Goal: Transaction & Acquisition: Purchase product/service

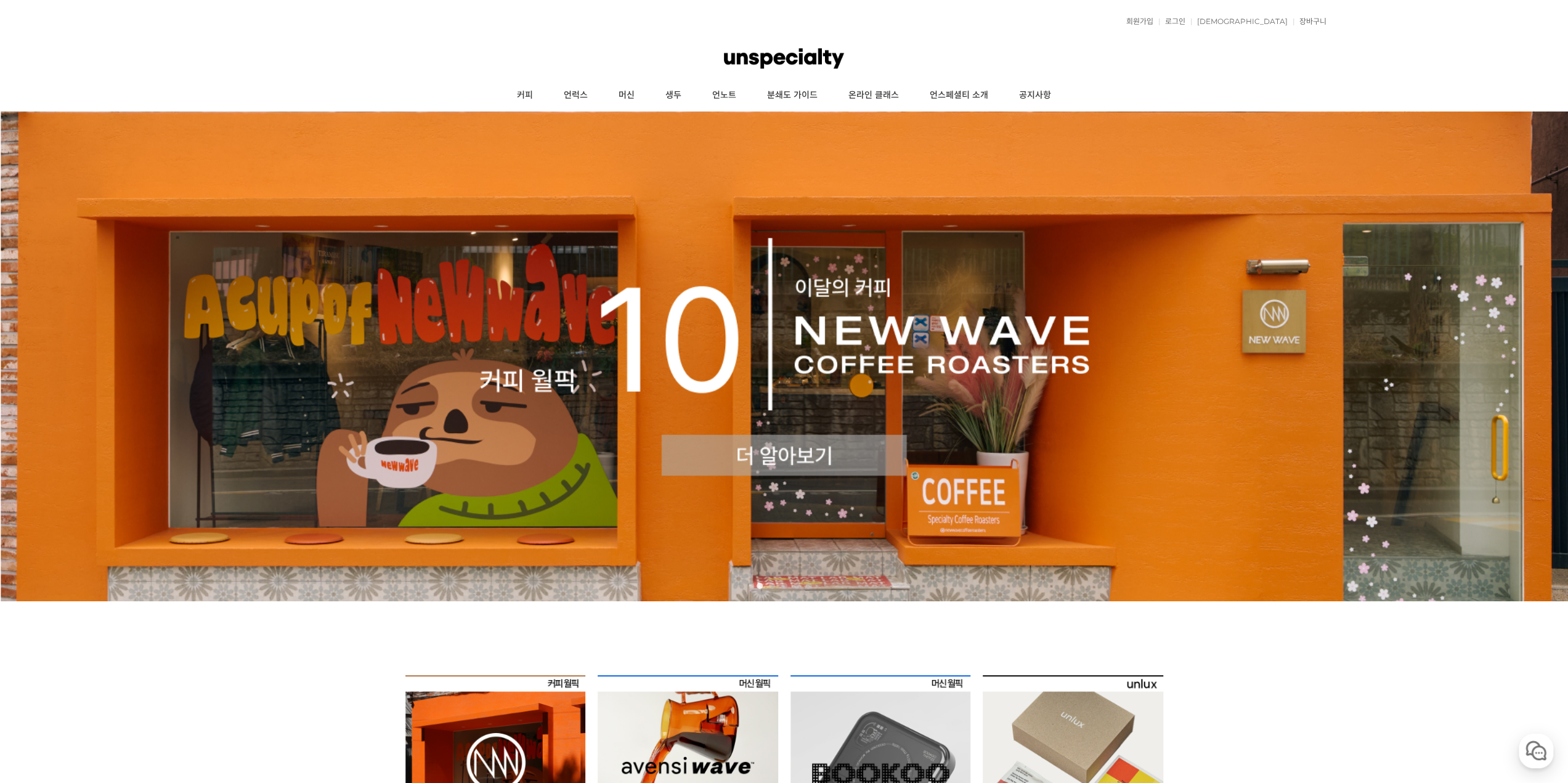
scroll to position [370, 0]
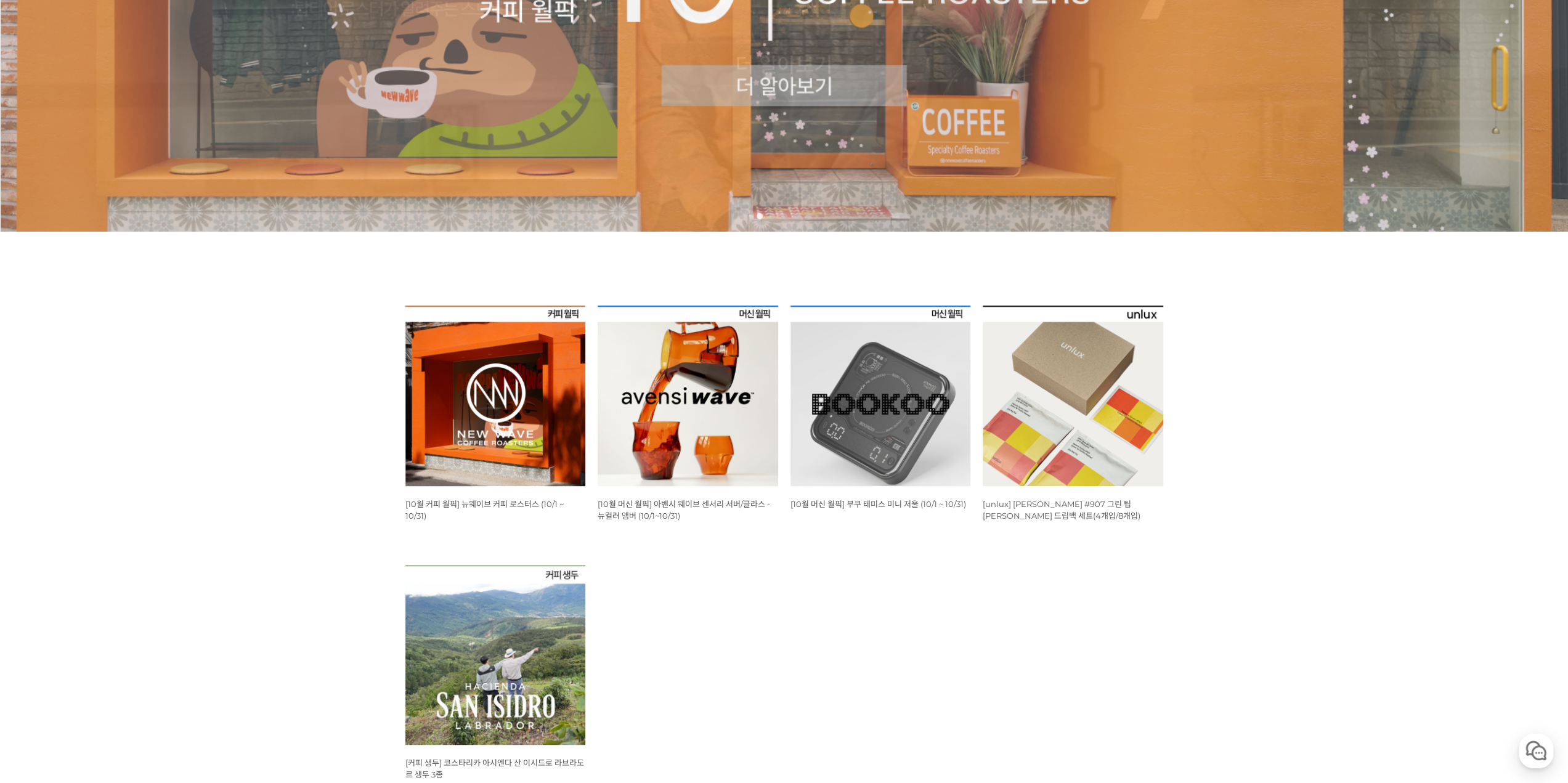
click at [481, 421] on img at bounding box center [496, 396] width 181 height 181
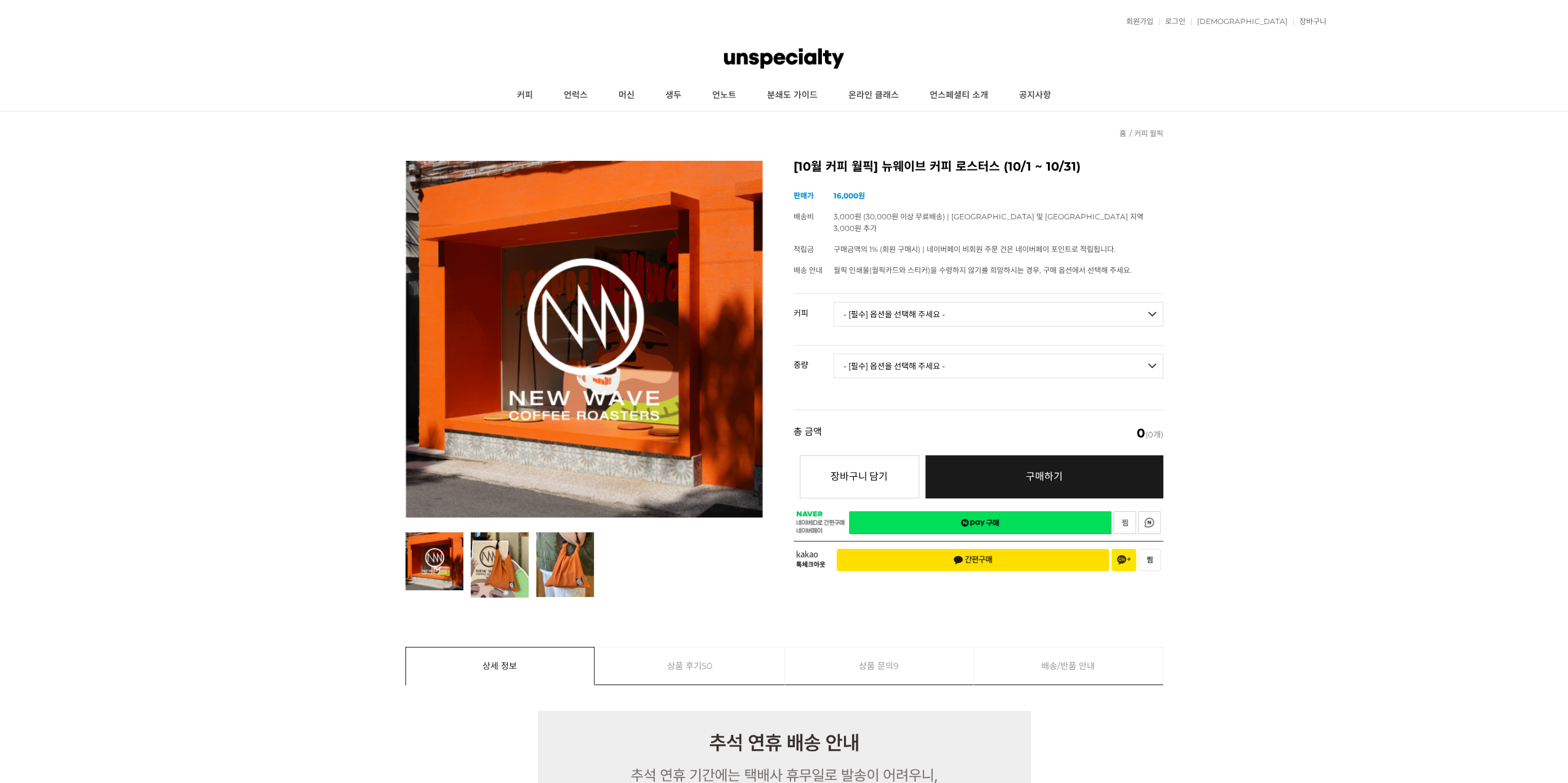
click at [938, 302] on select "- [필수] 옵션을 선택해 주세요 - ------------------- 언스페셜티 분쇄도 가이드 종이 받기 (주문 1건당 최대 1개 제공) …" at bounding box center [998, 314] width 329 height 25
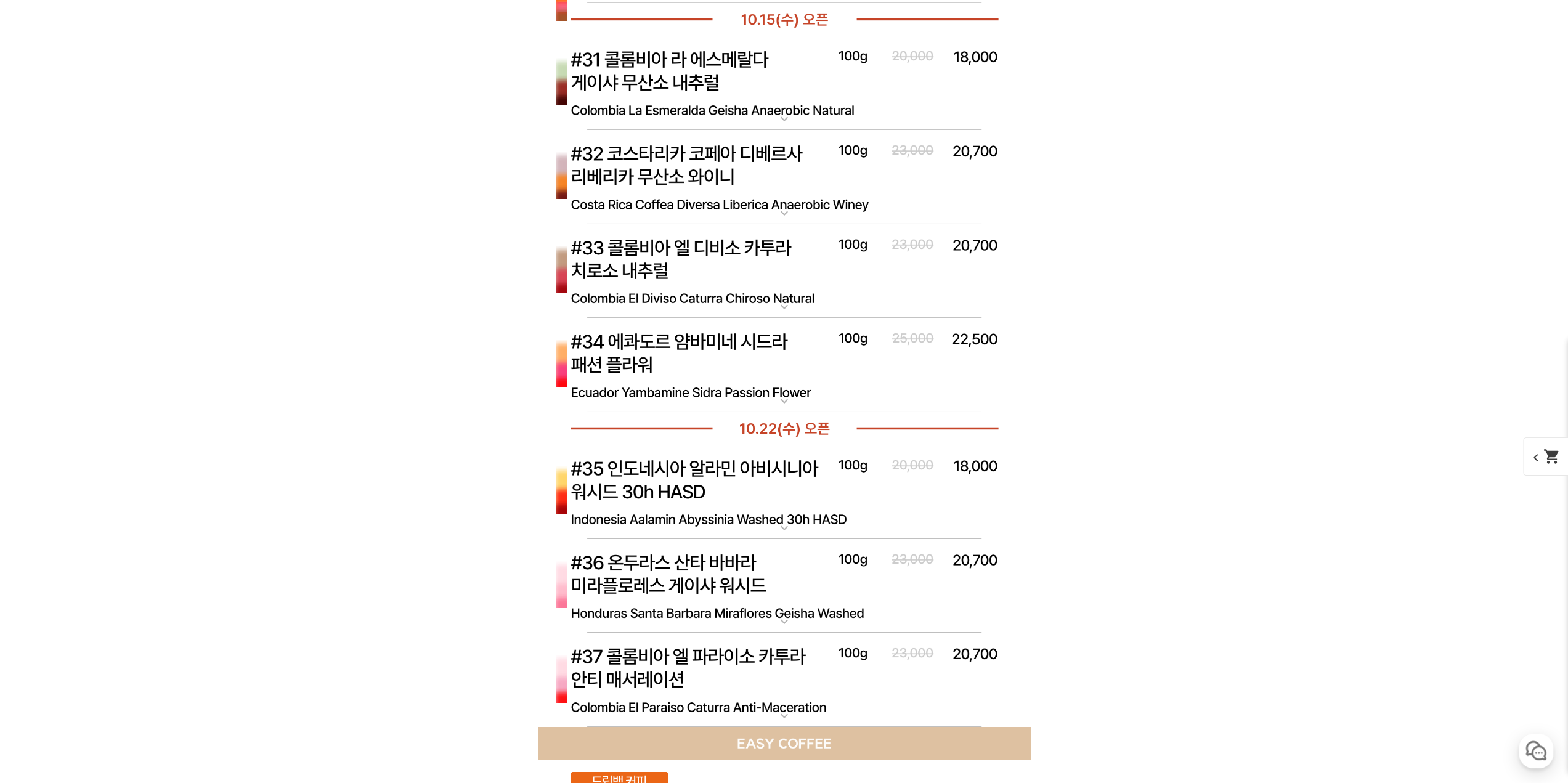
scroll to position [4128, 0]
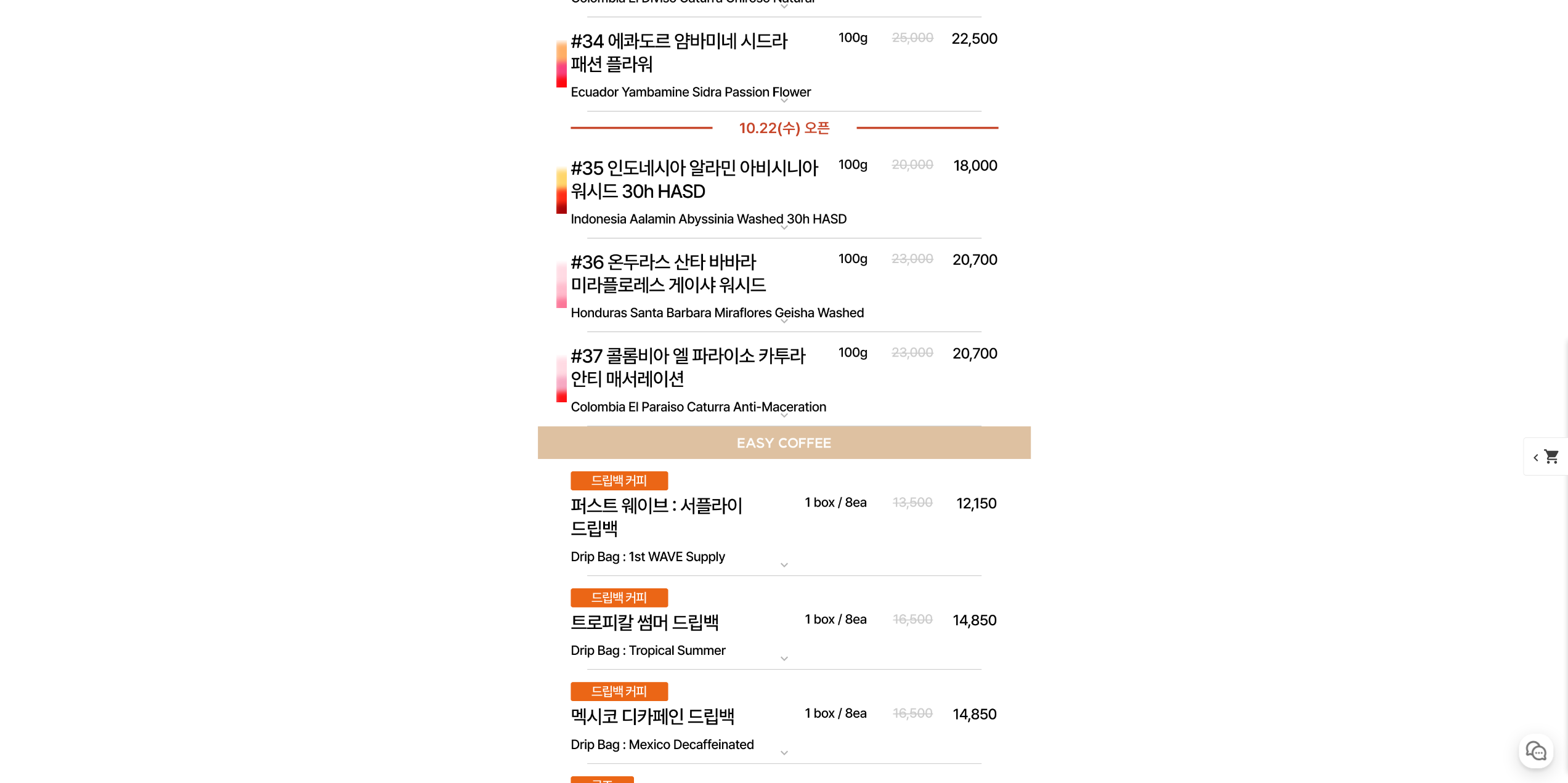
scroll to position [4990, 0]
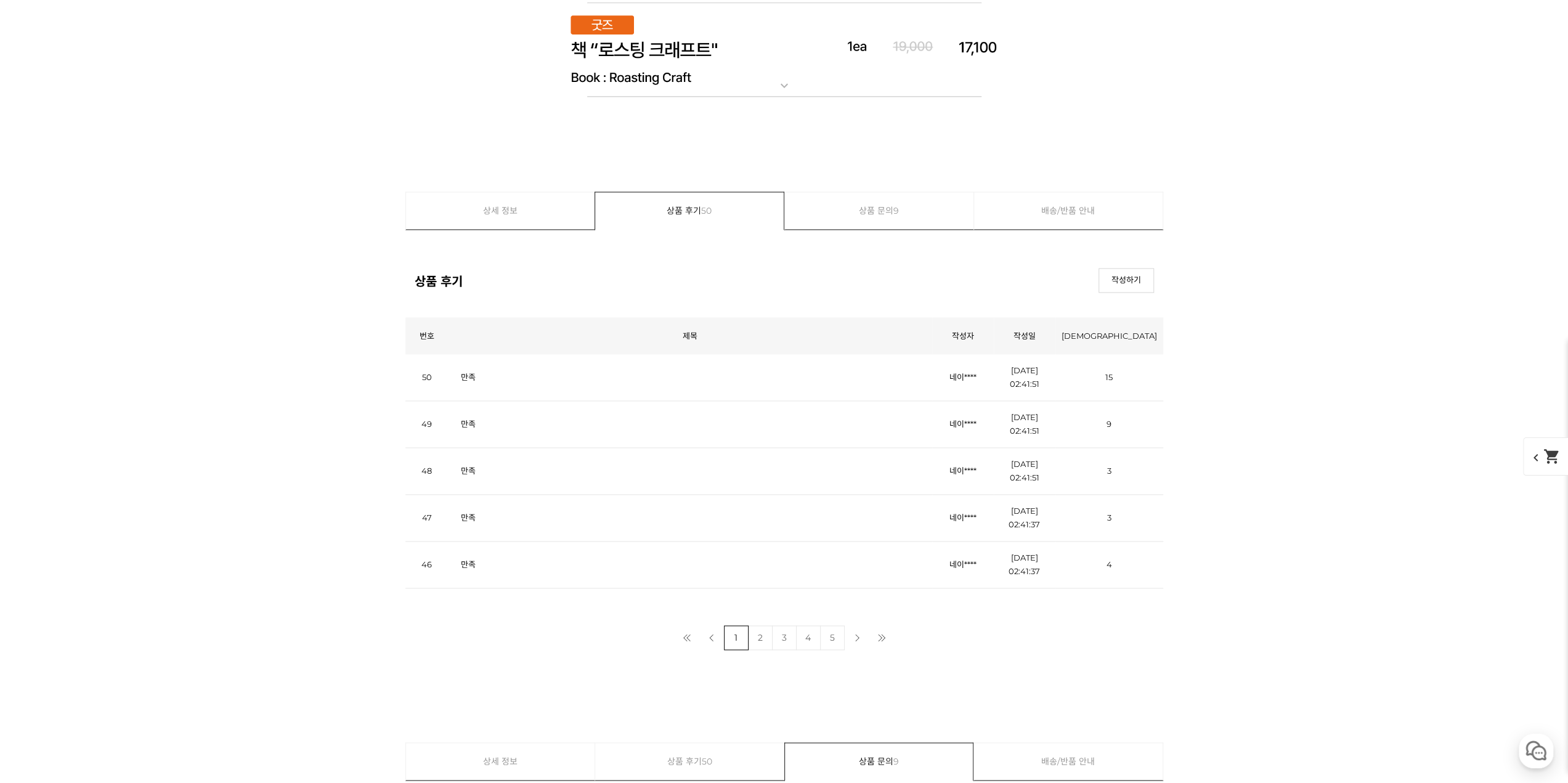
scroll to position [6346, 0]
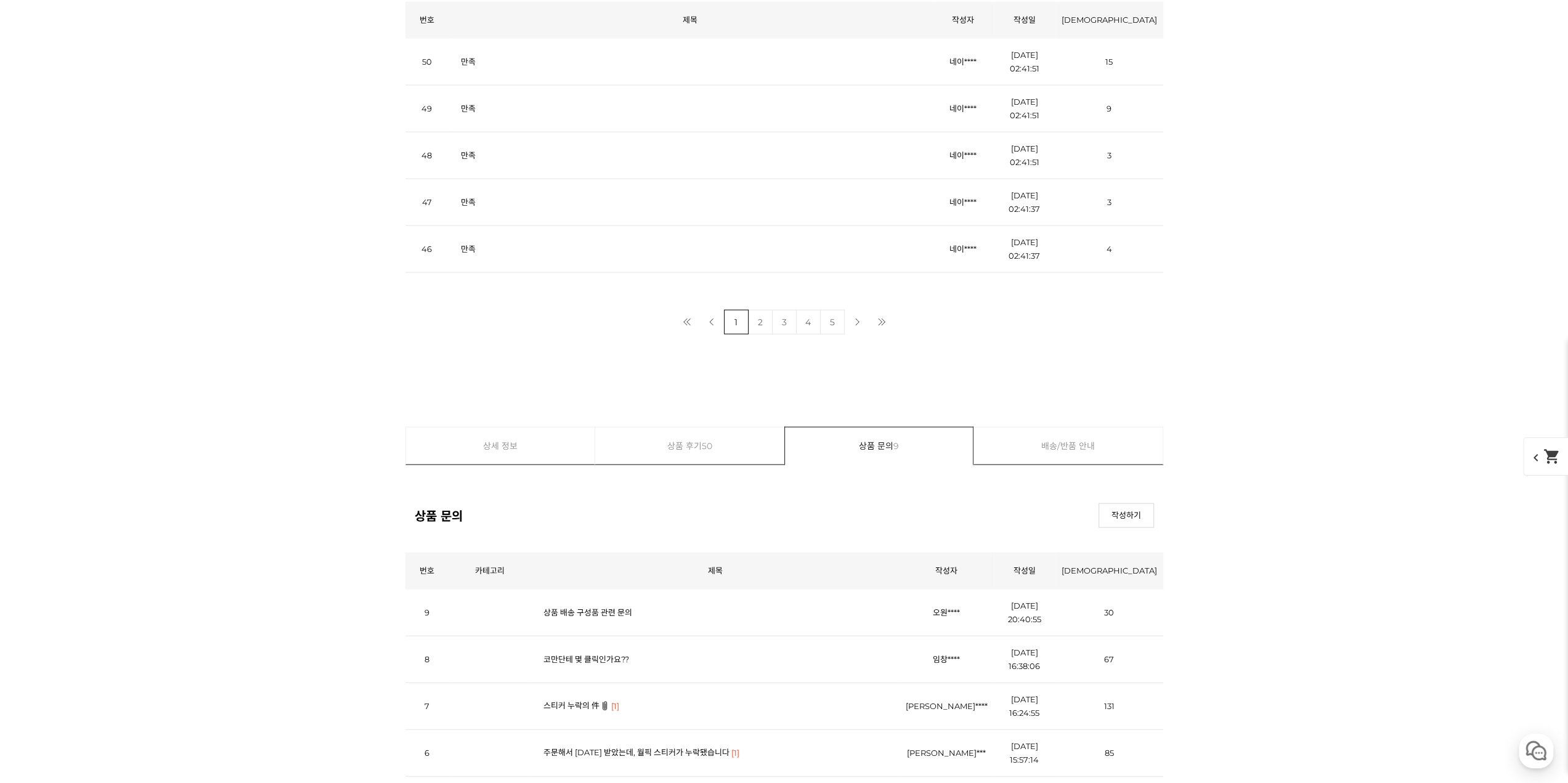
scroll to position [7393, 0]
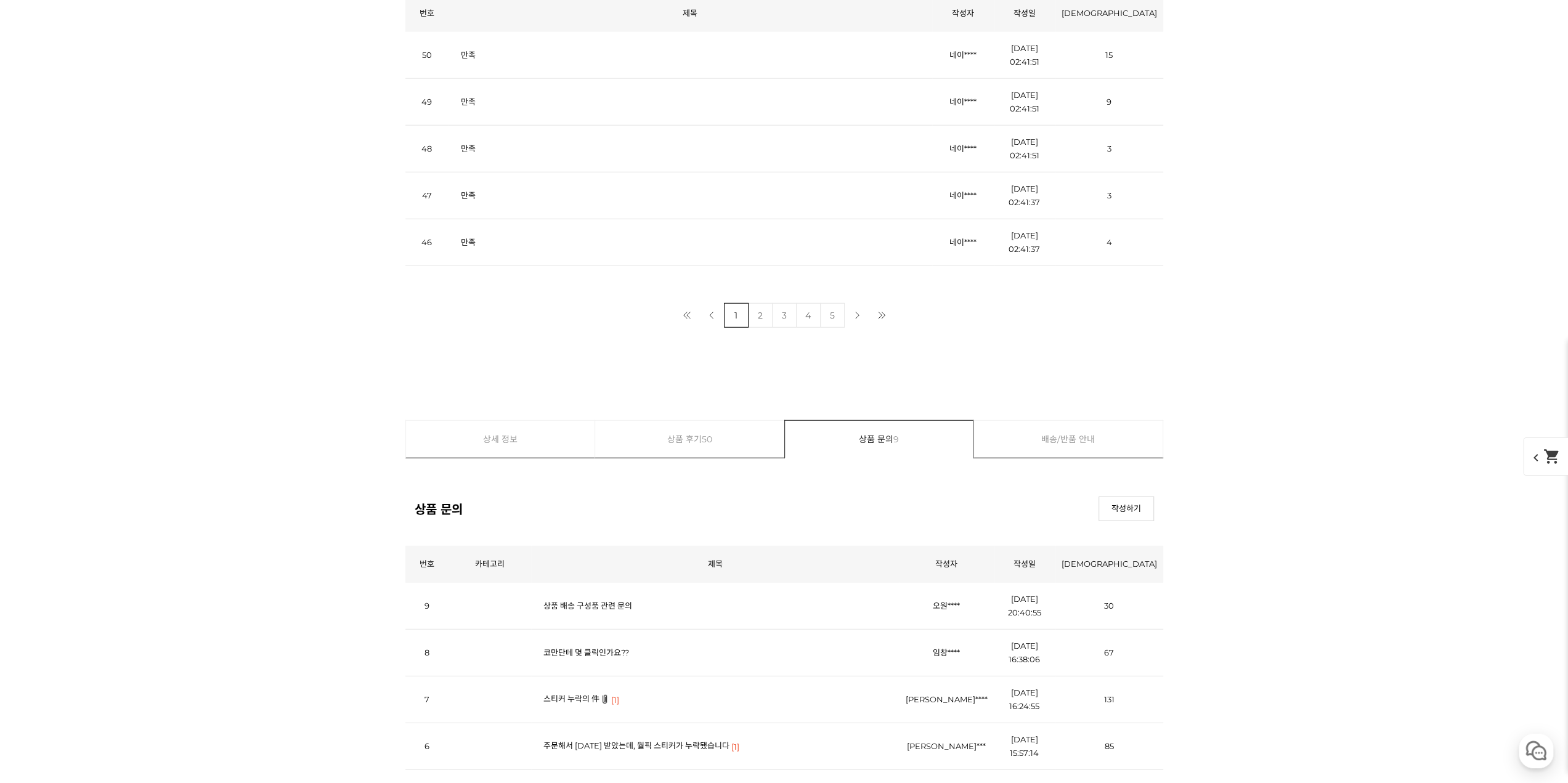
scroll to position [8009, 0]
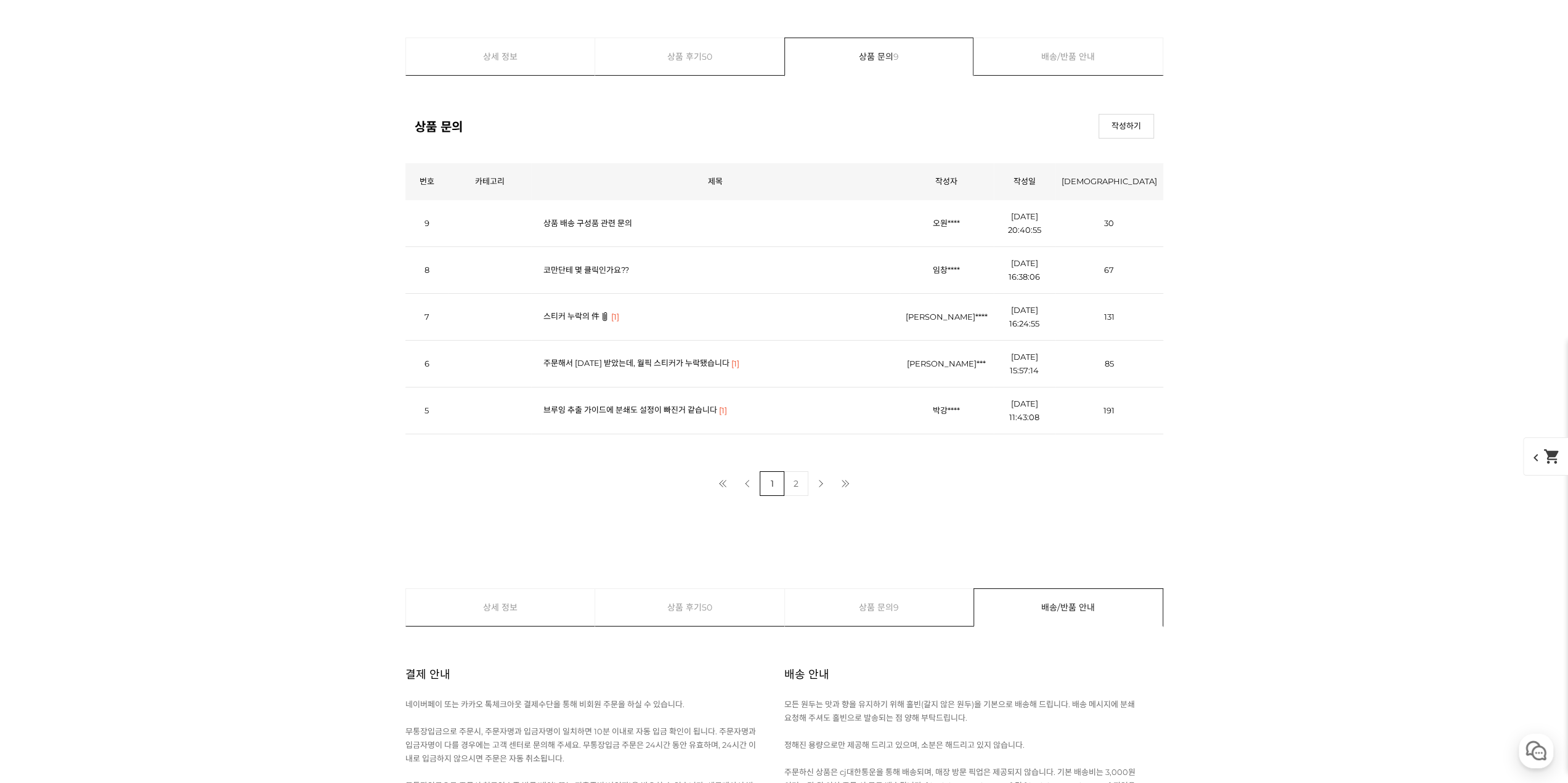
scroll to position [9180, 0]
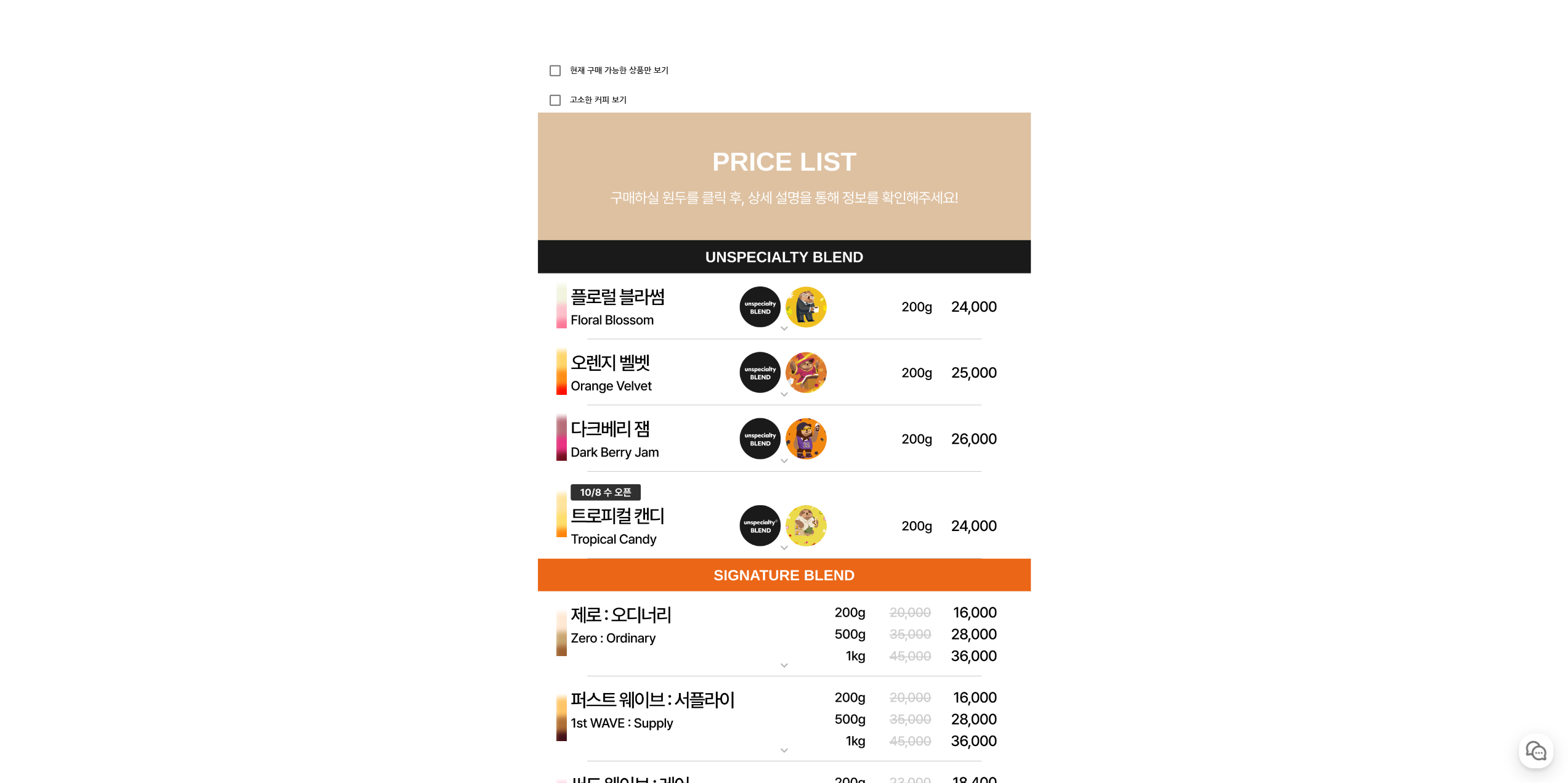
scroll to position [0, 0]
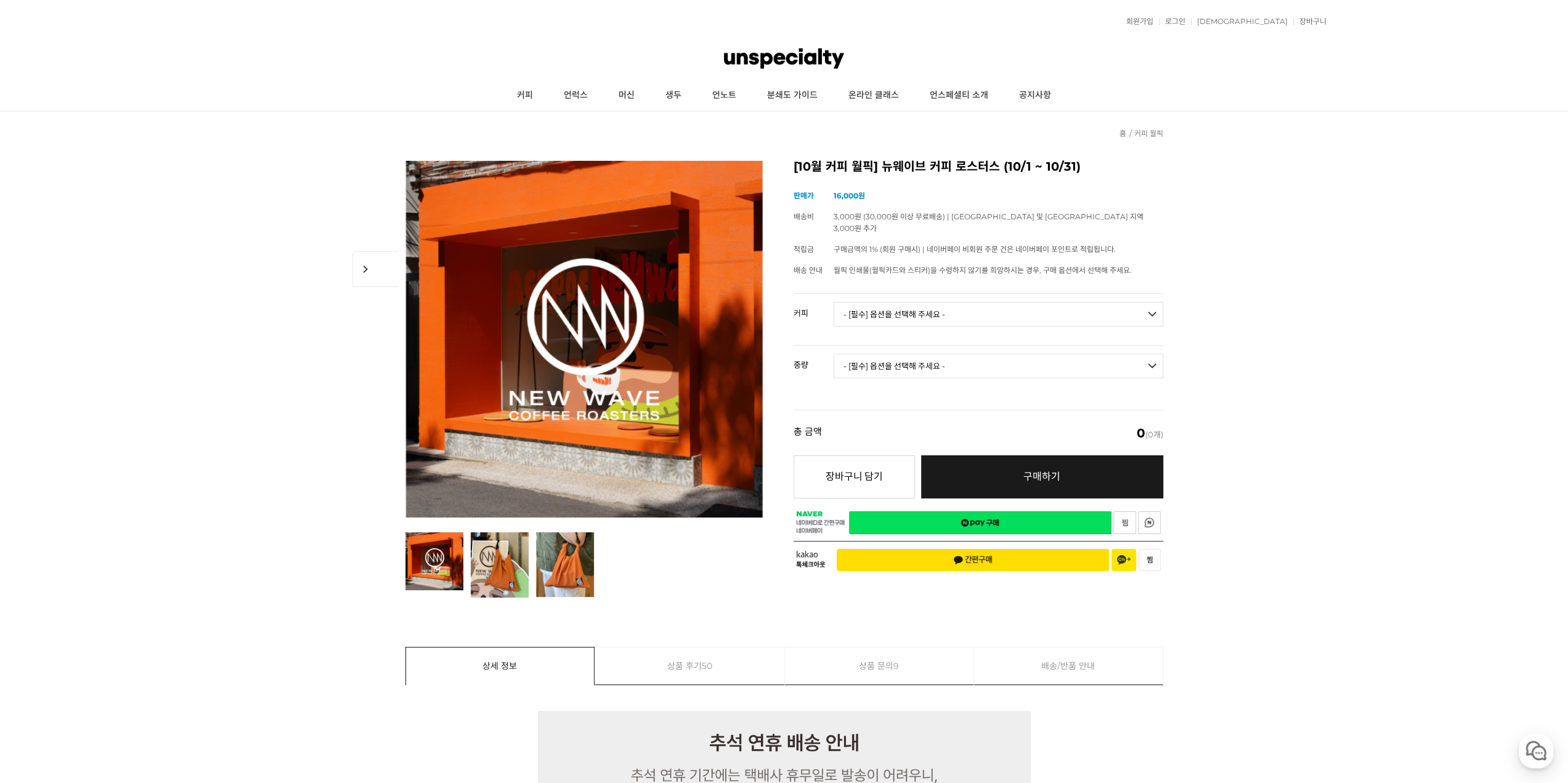
drag, startPoint x: 1180, startPoint y: 573, endPoint x: 1072, endPoint y: -6, distance: 589.0
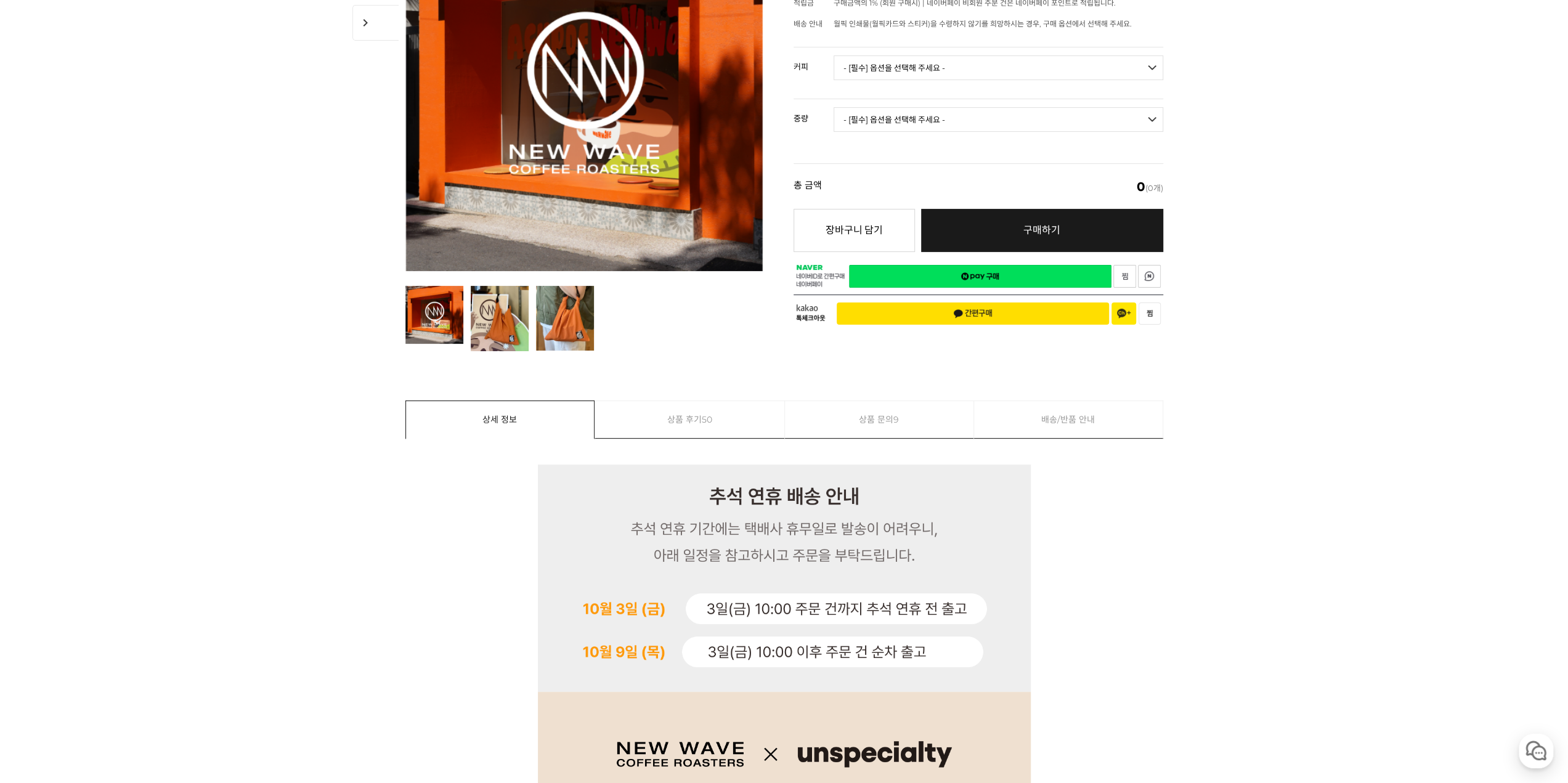
scroll to position [62, 0]
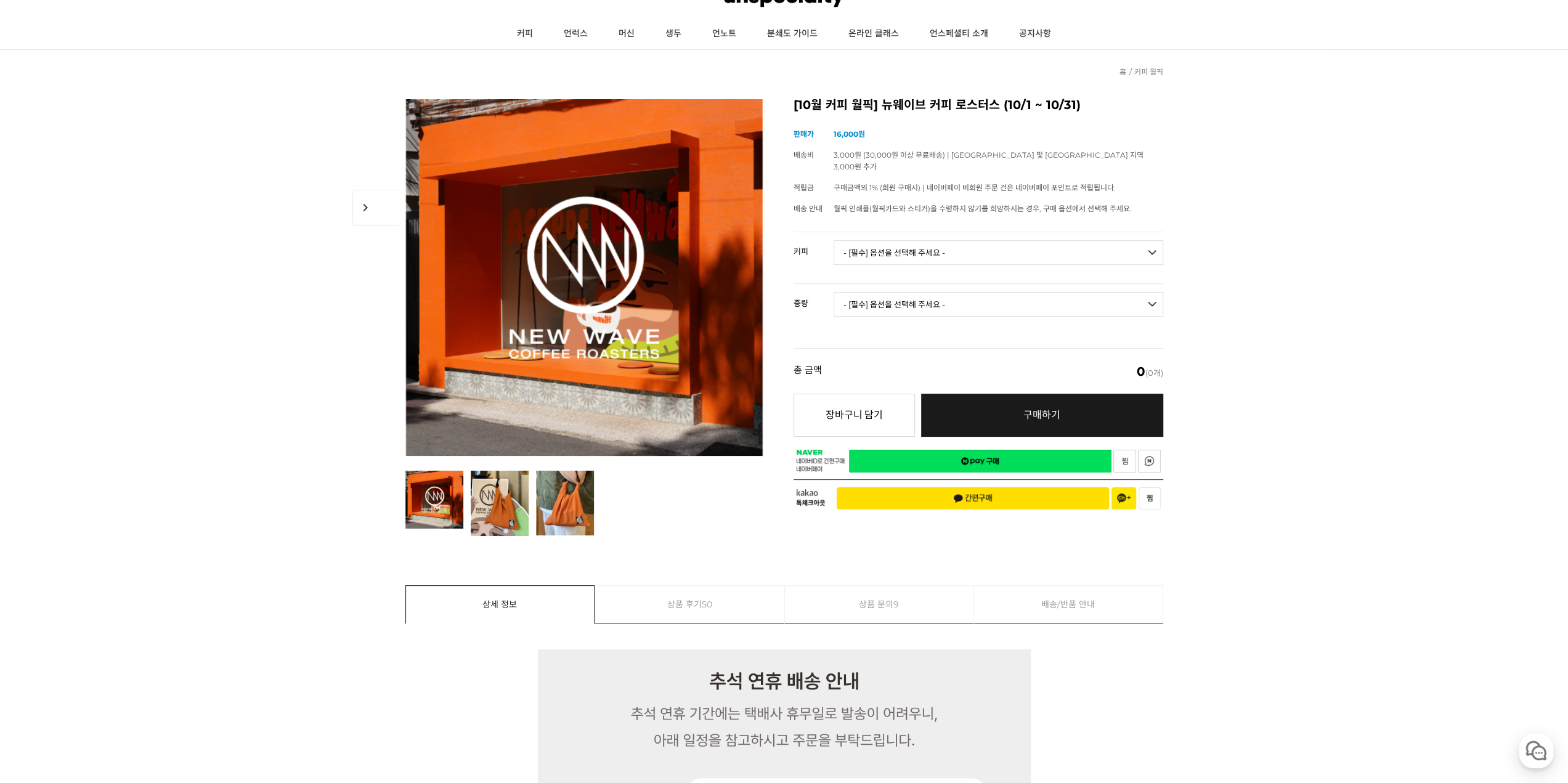
click at [920, 240] on select "- [필수] 옵션을 선택해 주세요 - ------------------- 언스페셜티 분쇄도 가이드 종이 받기 (주문 1건당 최대 1개 제공) …" at bounding box center [998, 252] width 329 height 25
select select "#25 파나마 잔슨 게이샤 워시드 (랏 #985)"
click at [833, 240] on select "- [필수] 옵션을 선택해 주세요 - ------------------- 언스페셜티 분쇄도 가이드 종이 받기 (주문 1건당 최대 1개 제공) …" at bounding box center [998, 252] width 329 height 25
click at [924, 292] on select "- [필수] 옵션을 선택해 주세요 - ------------------- 100g" at bounding box center [998, 304] width 329 height 25
select select "100g"
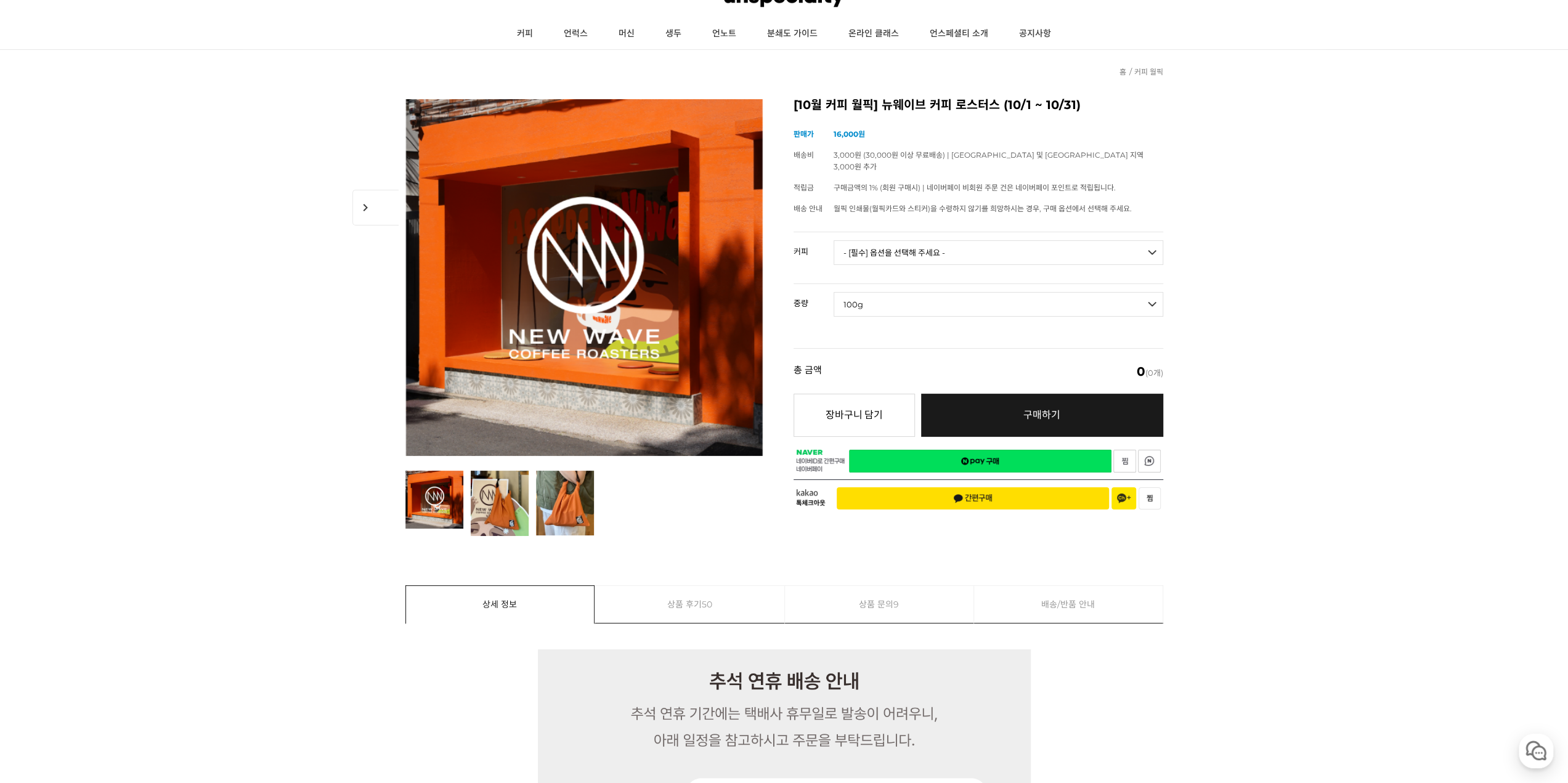
click at [833, 292] on select "- [필수] 옵션을 선택해 주세요 - ------------------- 100g" at bounding box center [998, 304] width 329 height 25
select select "*"
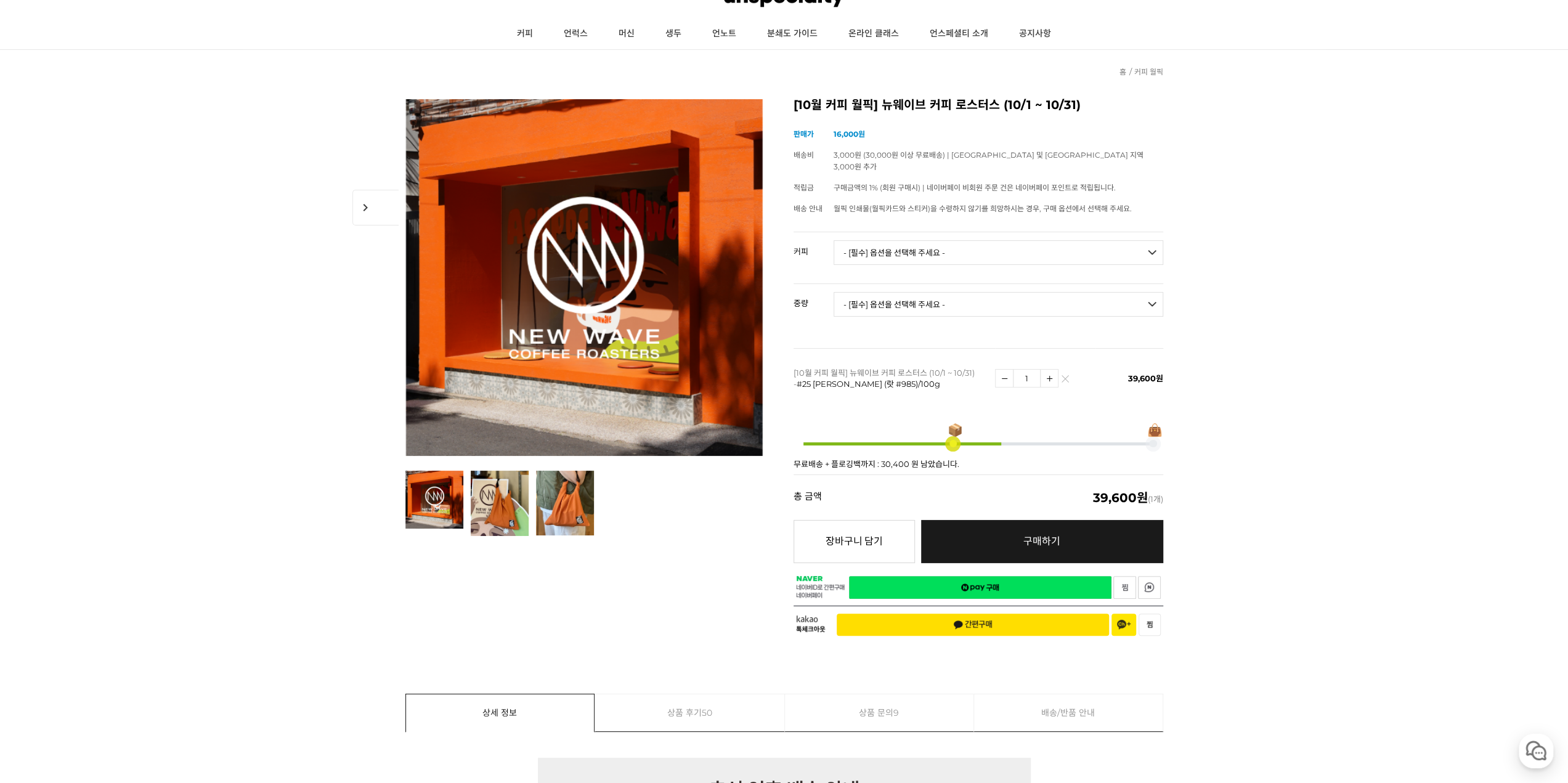
click at [890, 240] on select "- [필수] 옵션을 선택해 주세요 - ------------------- 언스페셜티 분쇄도 가이드 종이 받기 (주문 1건당 최대 1개 제공) …" at bounding box center [998, 252] width 329 height 25
select select "[10.8 오픈] #30 파나마 잔슨 게이샤 워시드 (랏 #501)"
click at [833, 240] on select "- [필수] 옵션을 선택해 주세요 - ------------------- 언스페셜티 분쇄도 가이드 종이 받기 (주문 1건당 최대 1개 제공) …" at bounding box center [998, 252] width 329 height 25
click at [946, 292] on select "- [필수] 옵션을 선택해 주세요 - ------------------- 100g" at bounding box center [998, 304] width 329 height 25
select select "100g"
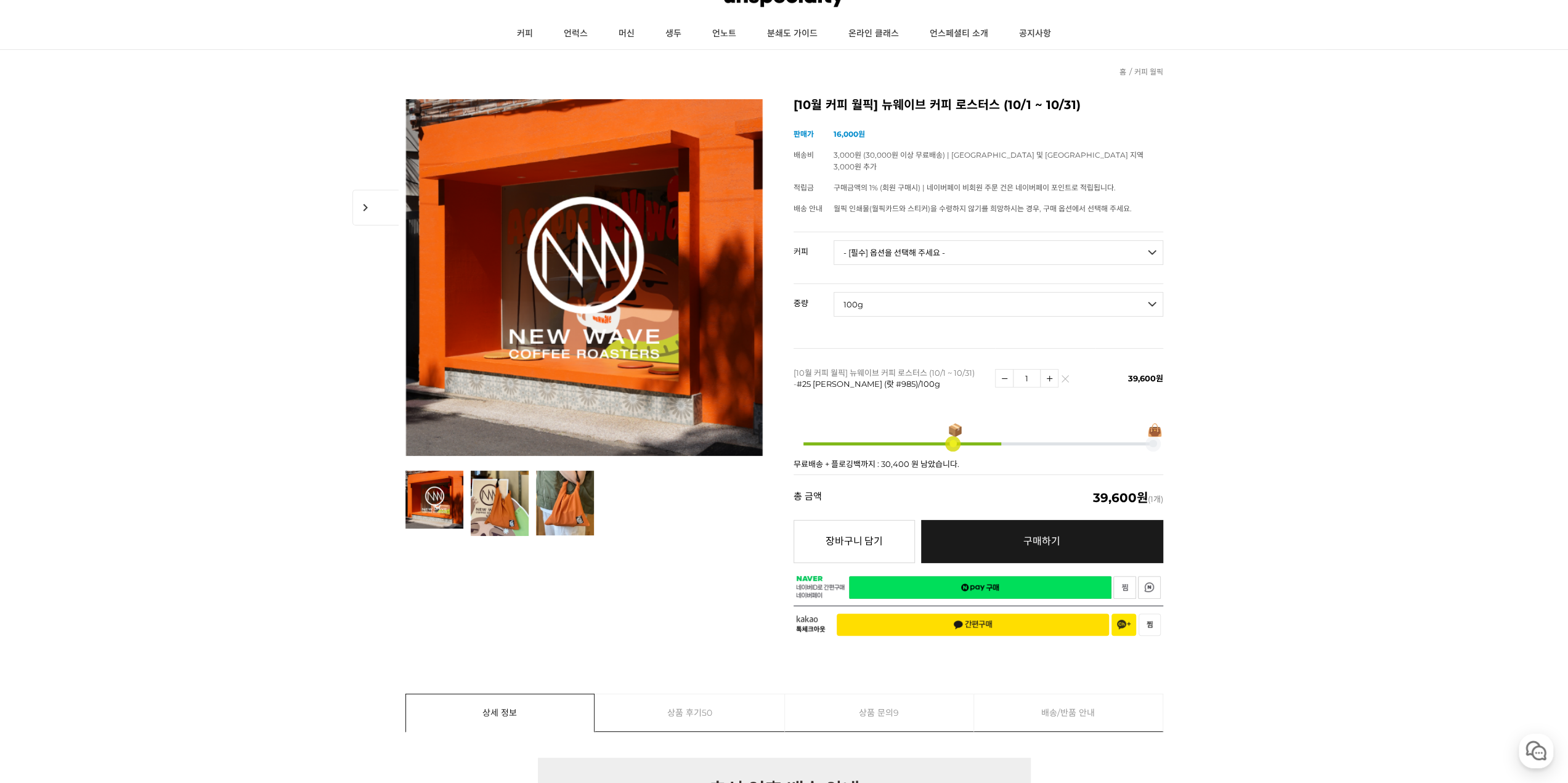
click at [833, 292] on select "- [필수] 옵션을 선택해 주세요 - ------------------- 100g" at bounding box center [998, 304] width 329 height 25
select select "*"
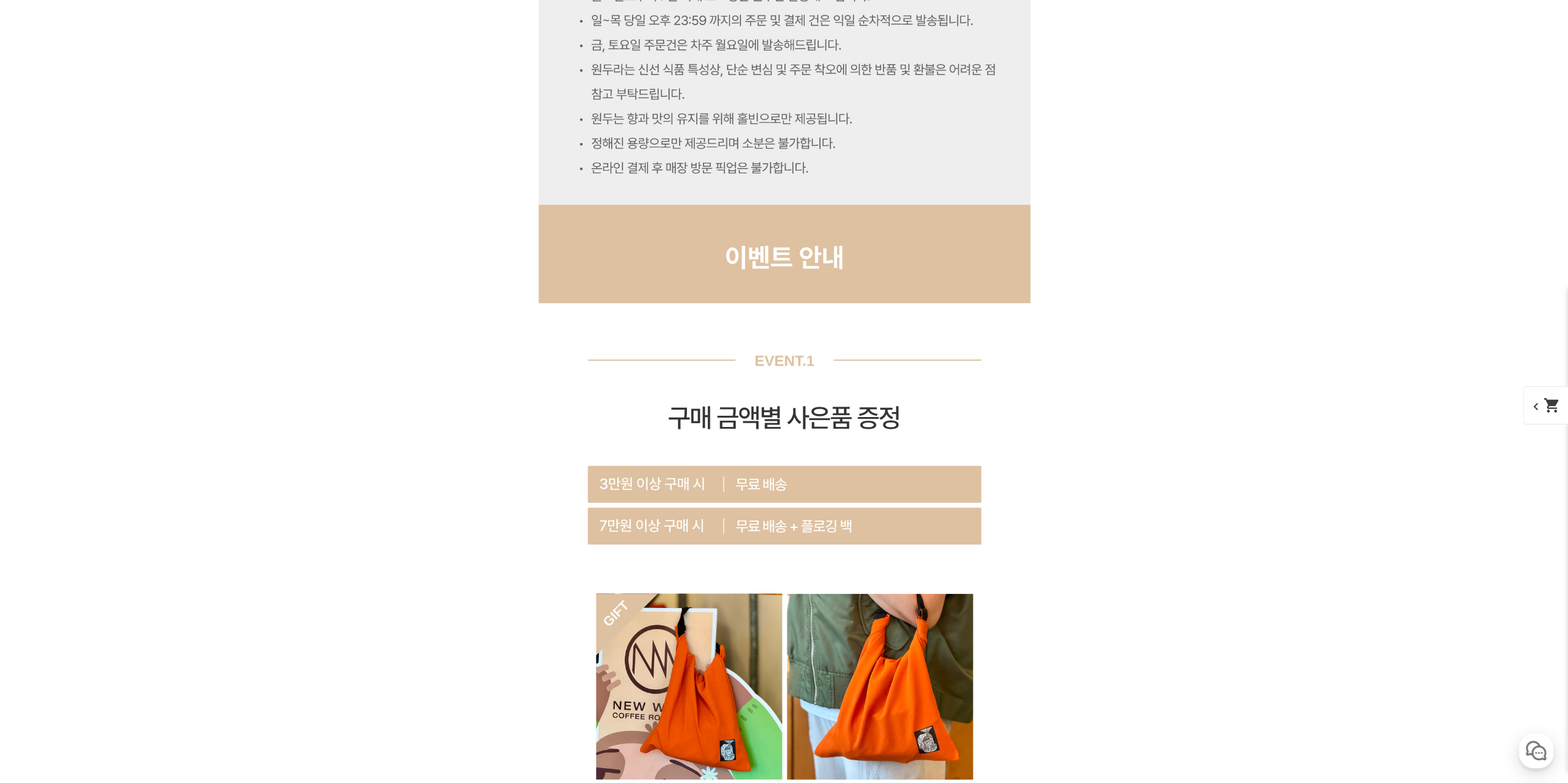
scroll to position [11170, 0]
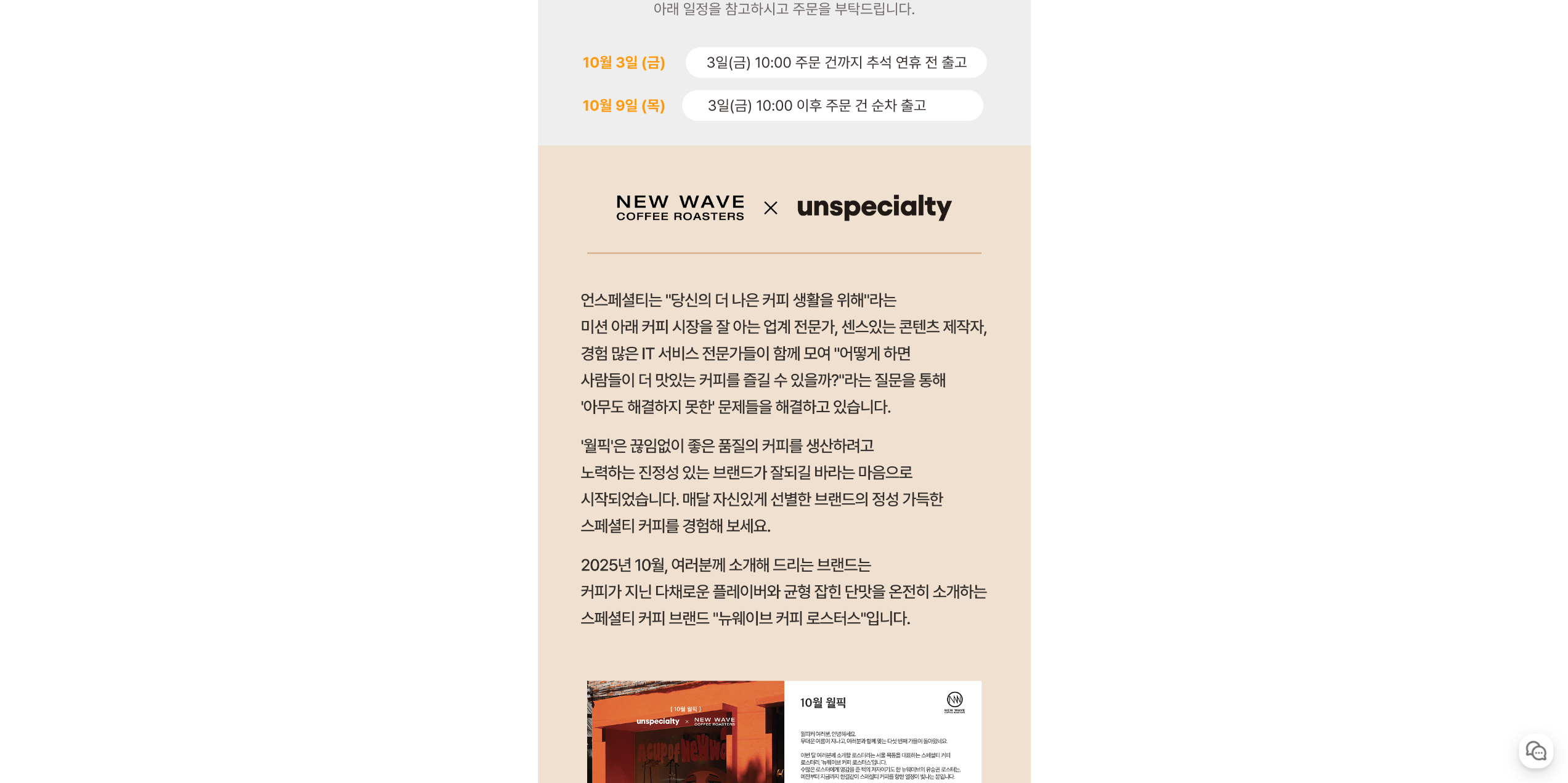
scroll to position [0, 0]
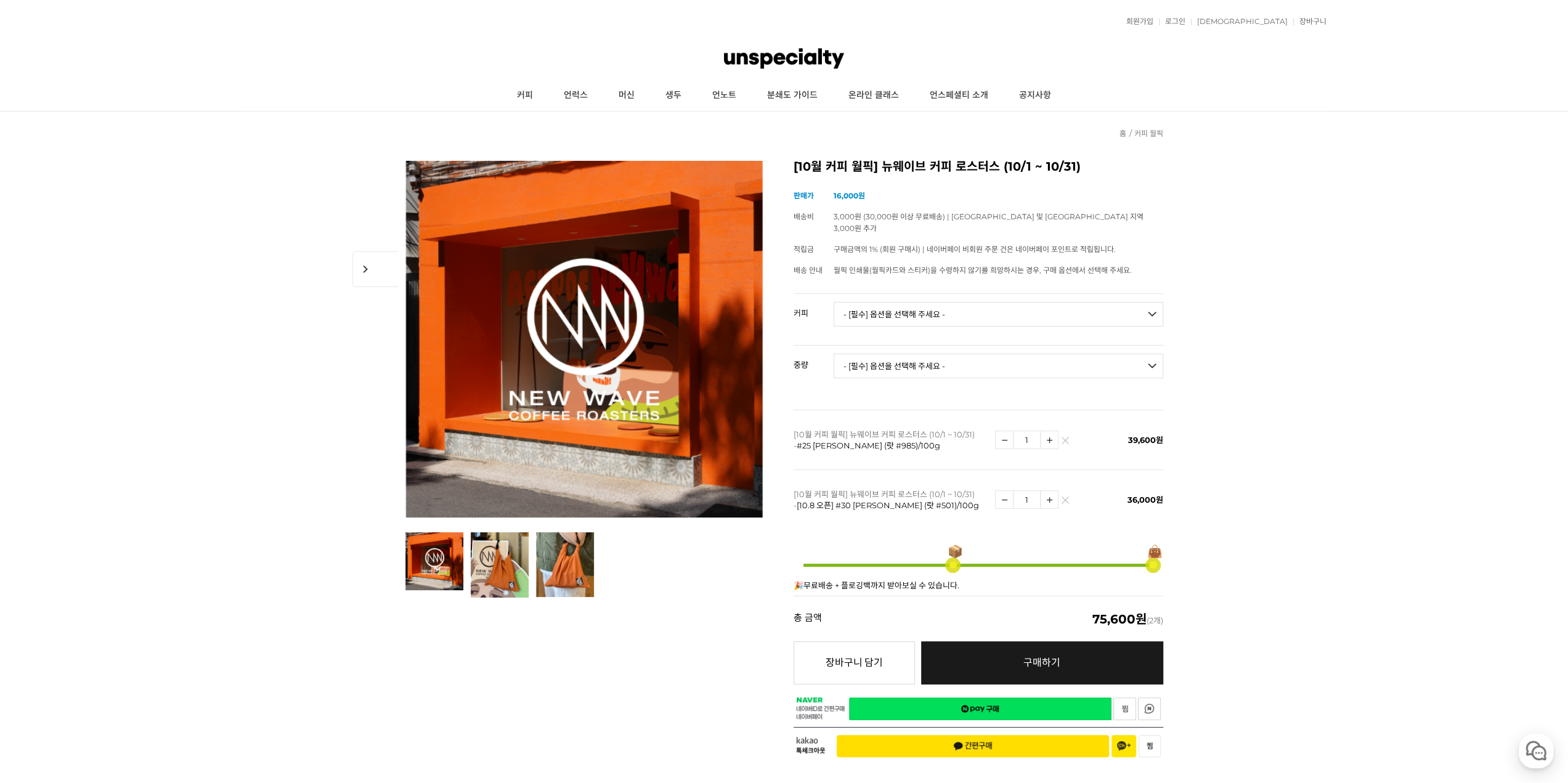
drag, startPoint x: 1331, startPoint y: 587, endPoint x: 1311, endPoint y: 92, distance: 495.4
click at [1065, 500] on img at bounding box center [1065, 504] width 7 height 7
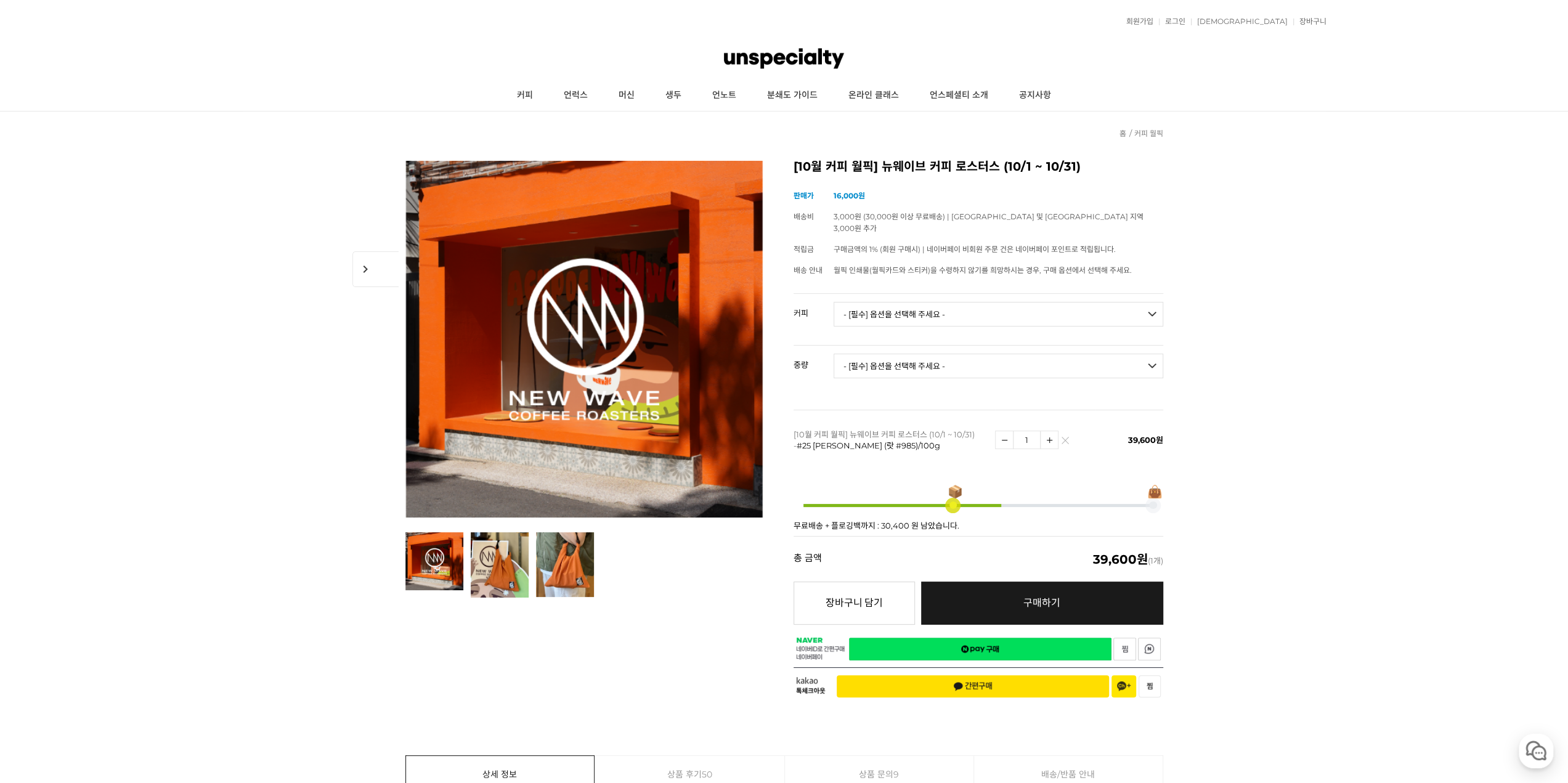
click at [1010, 638] on link "네이버페이 구매하기" at bounding box center [980, 649] width 262 height 23
click at [625, 99] on link "머신" at bounding box center [626, 95] width 47 height 31
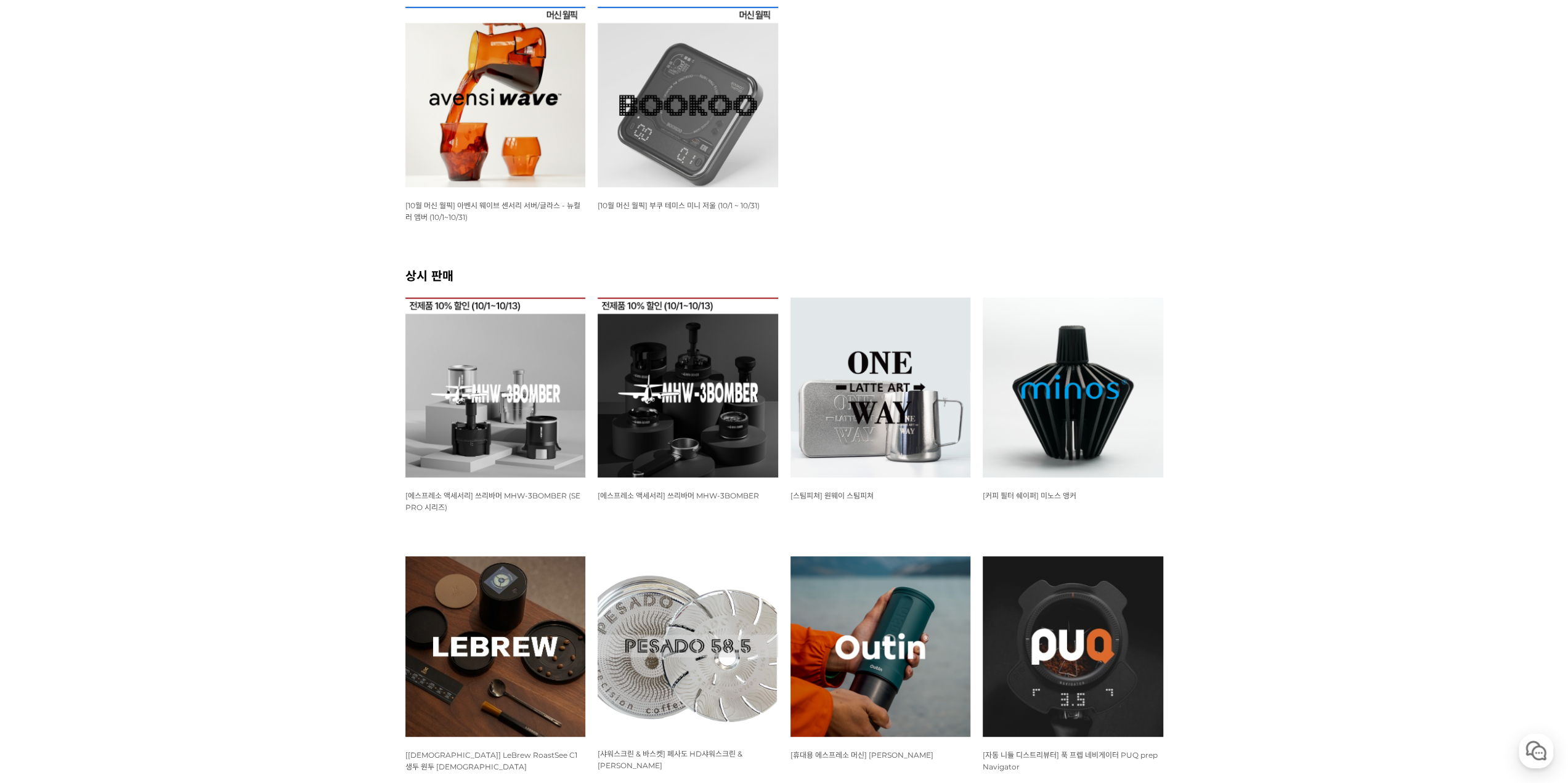
scroll to position [370, 0]
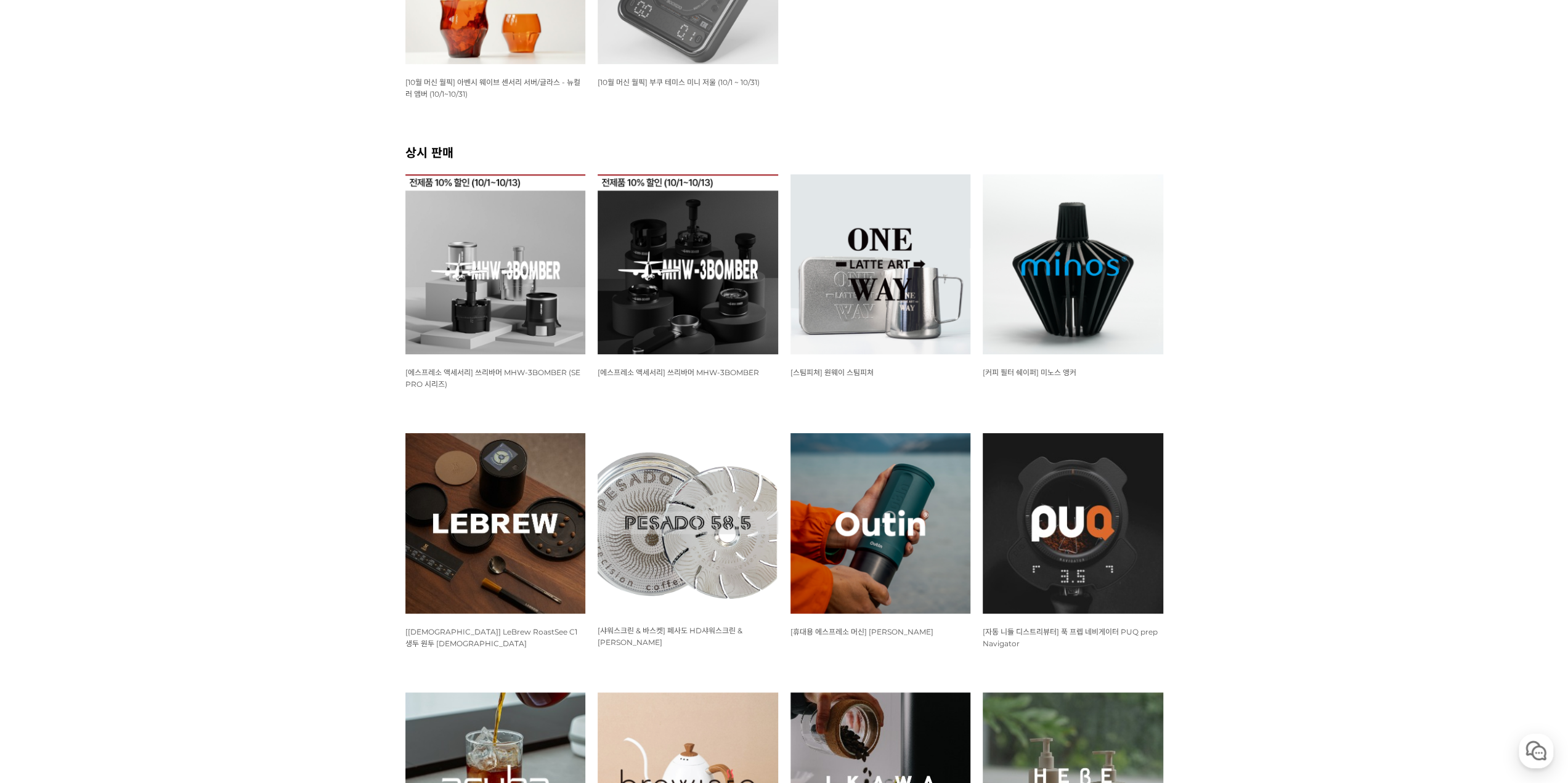
click at [491, 258] on img at bounding box center [496, 265] width 181 height 181
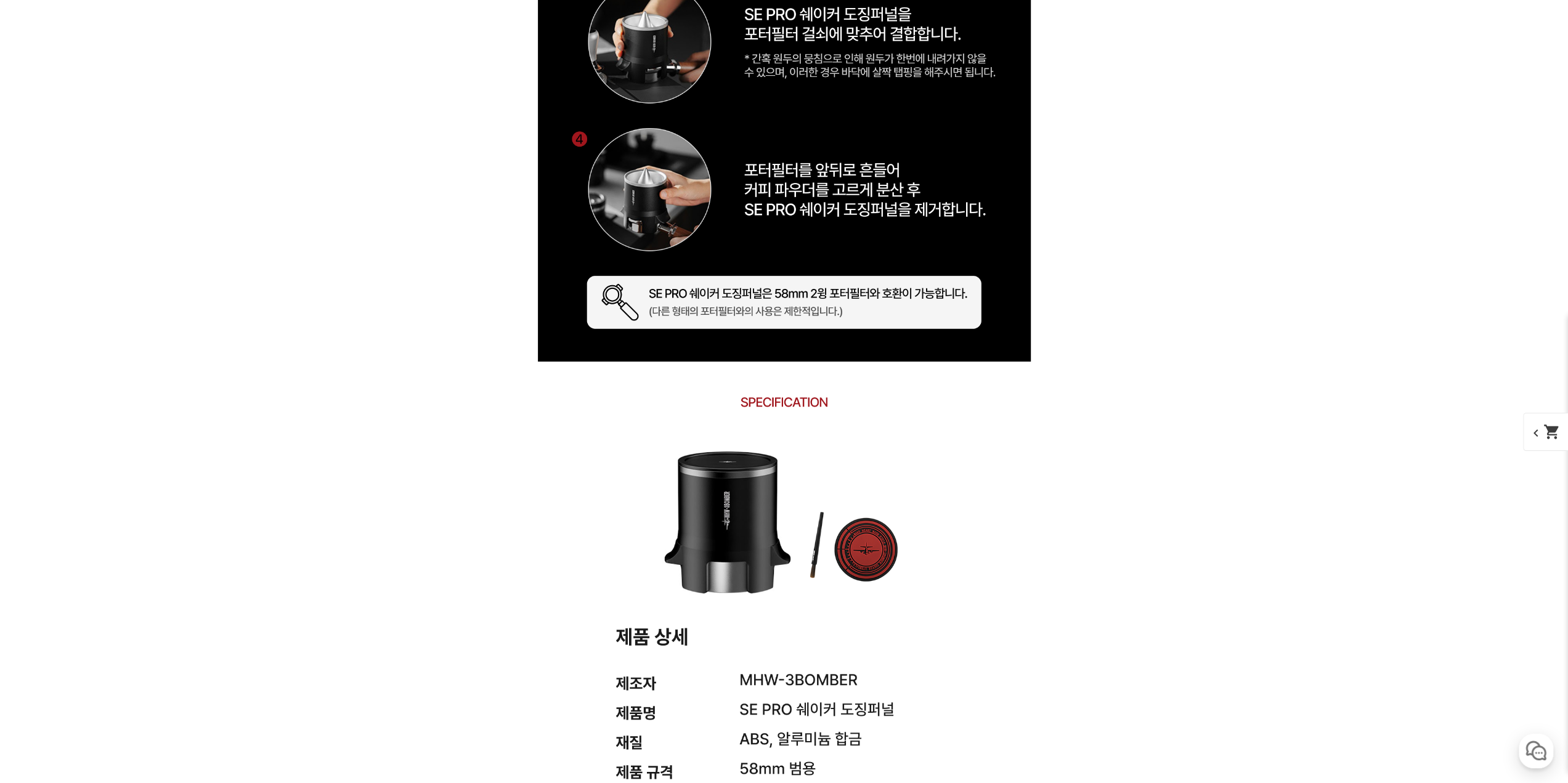
scroll to position [9107, 0]
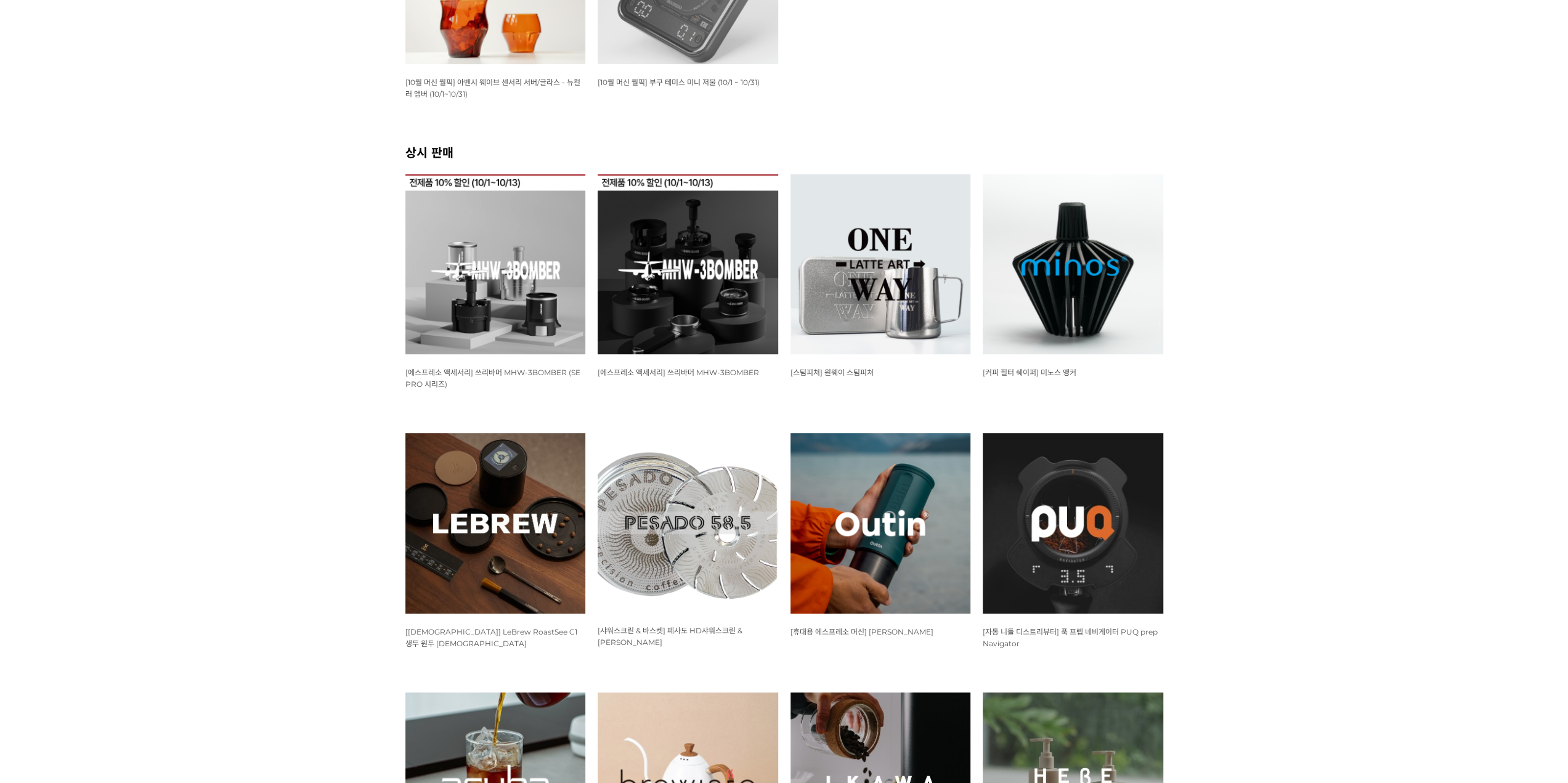
scroll to position [370, 0]
click at [698, 313] on img at bounding box center [688, 265] width 181 height 181
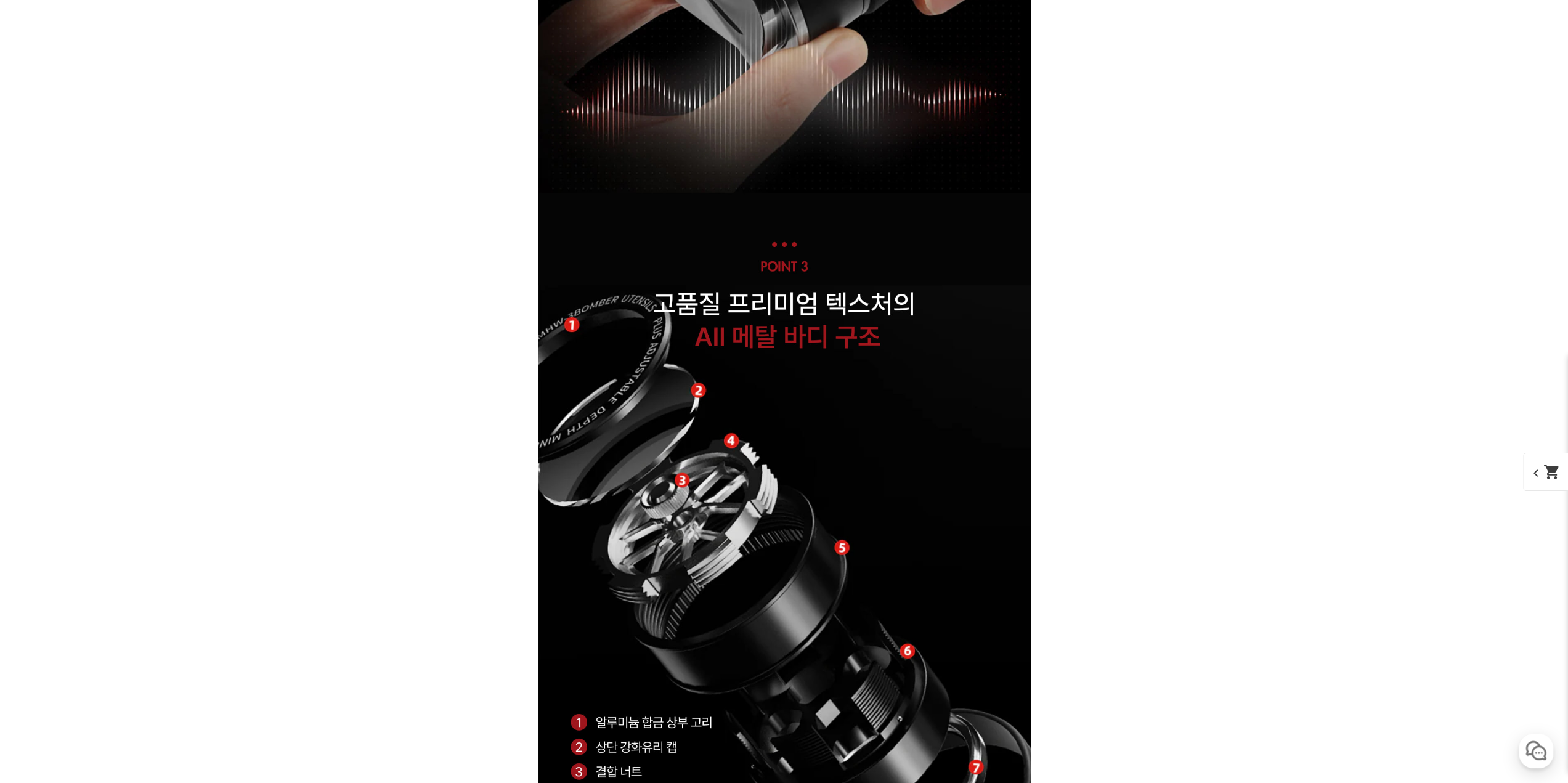
scroll to position [18606, 0]
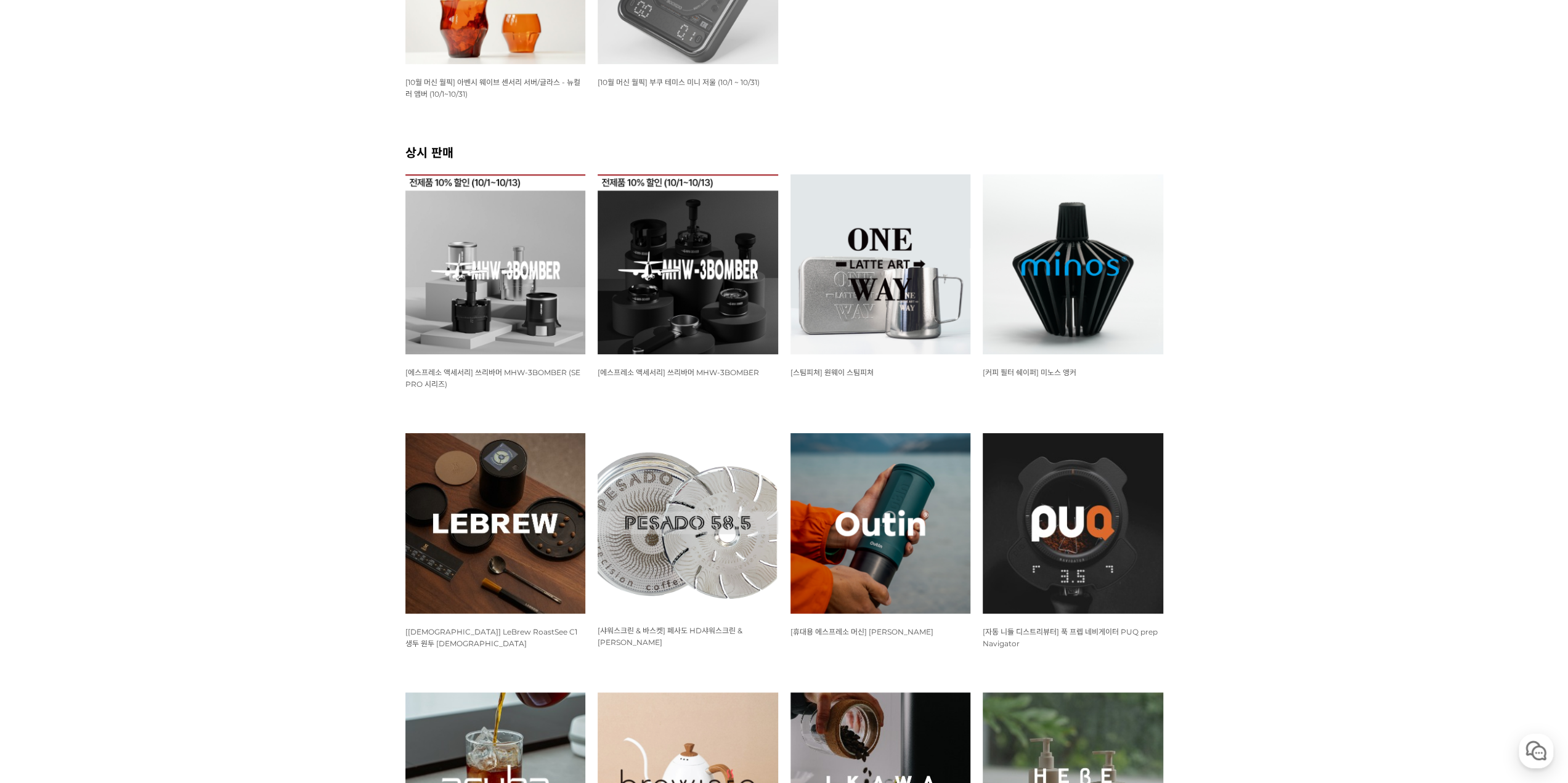
scroll to position [678, 0]
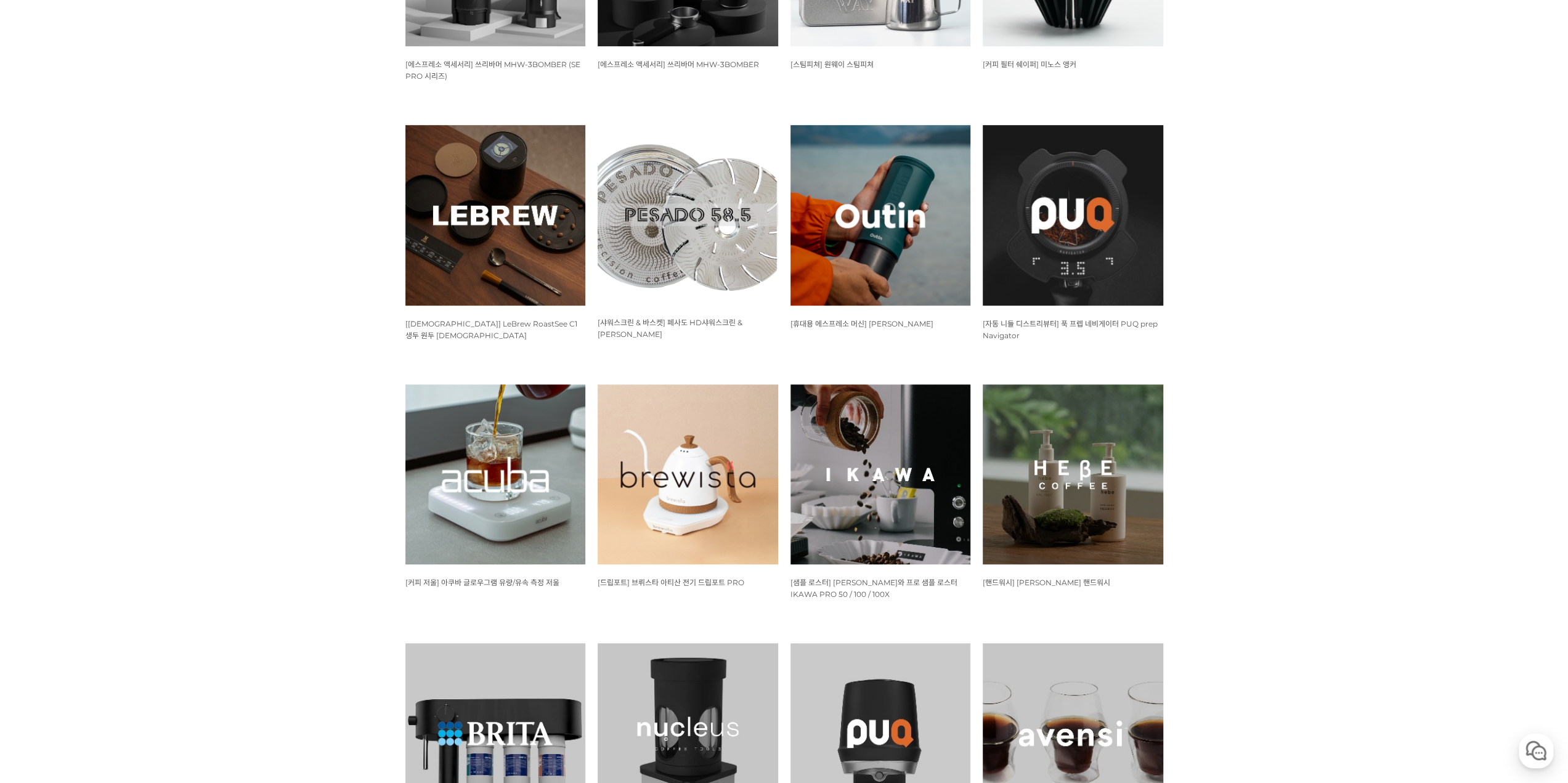
click at [484, 257] on img at bounding box center [496, 215] width 181 height 181
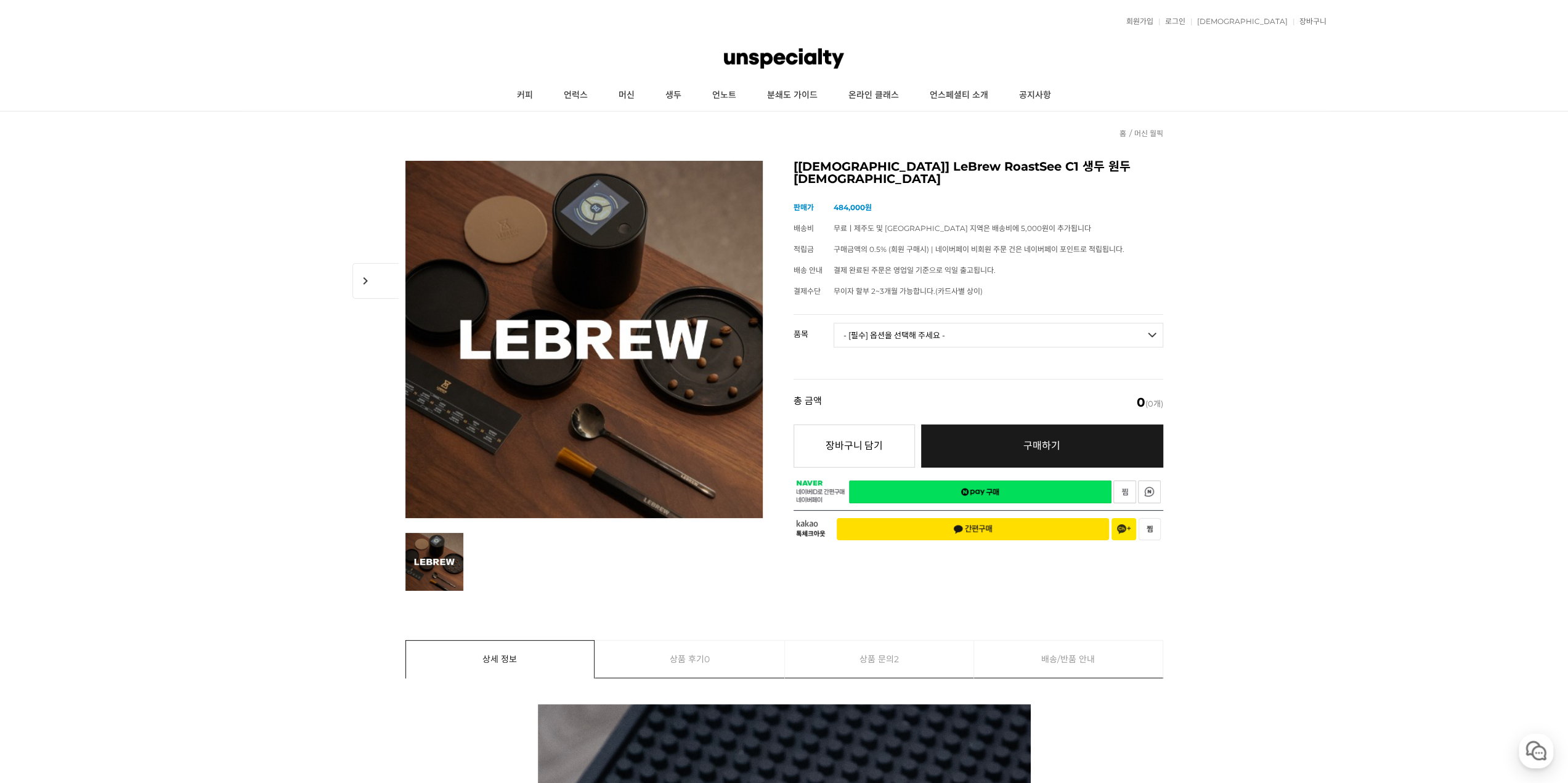
drag, startPoint x: 397, startPoint y: 181, endPoint x: 390, endPoint y: 124, distance: 57.4
drag, startPoint x: 841, startPoint y: 164, endPoint x: 964, endPoint y: 165, distance: 123.0
click at [964, 165] on h2 "[[DEMOGRAPHIC_DATA]] LeBrew RoastSee C1 생두 원두 [DEMOGRAPHIC_DATA]" at bounding box center [978, 173] width 370 height 24
copy h2 "LeBrew RoastSee C1"
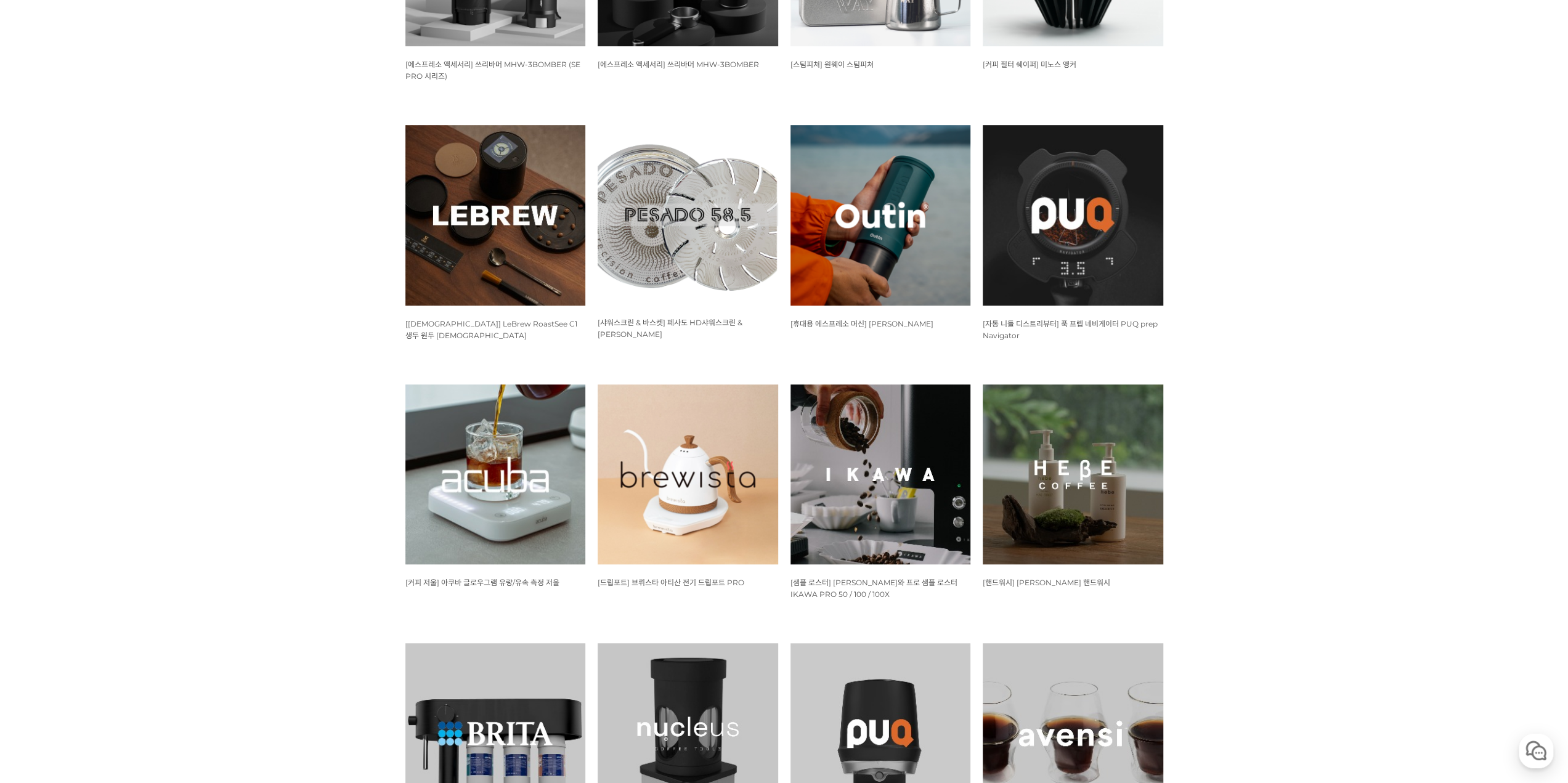
click at [929, 477] on img at bounding box center [880, 475] width 181 height 181
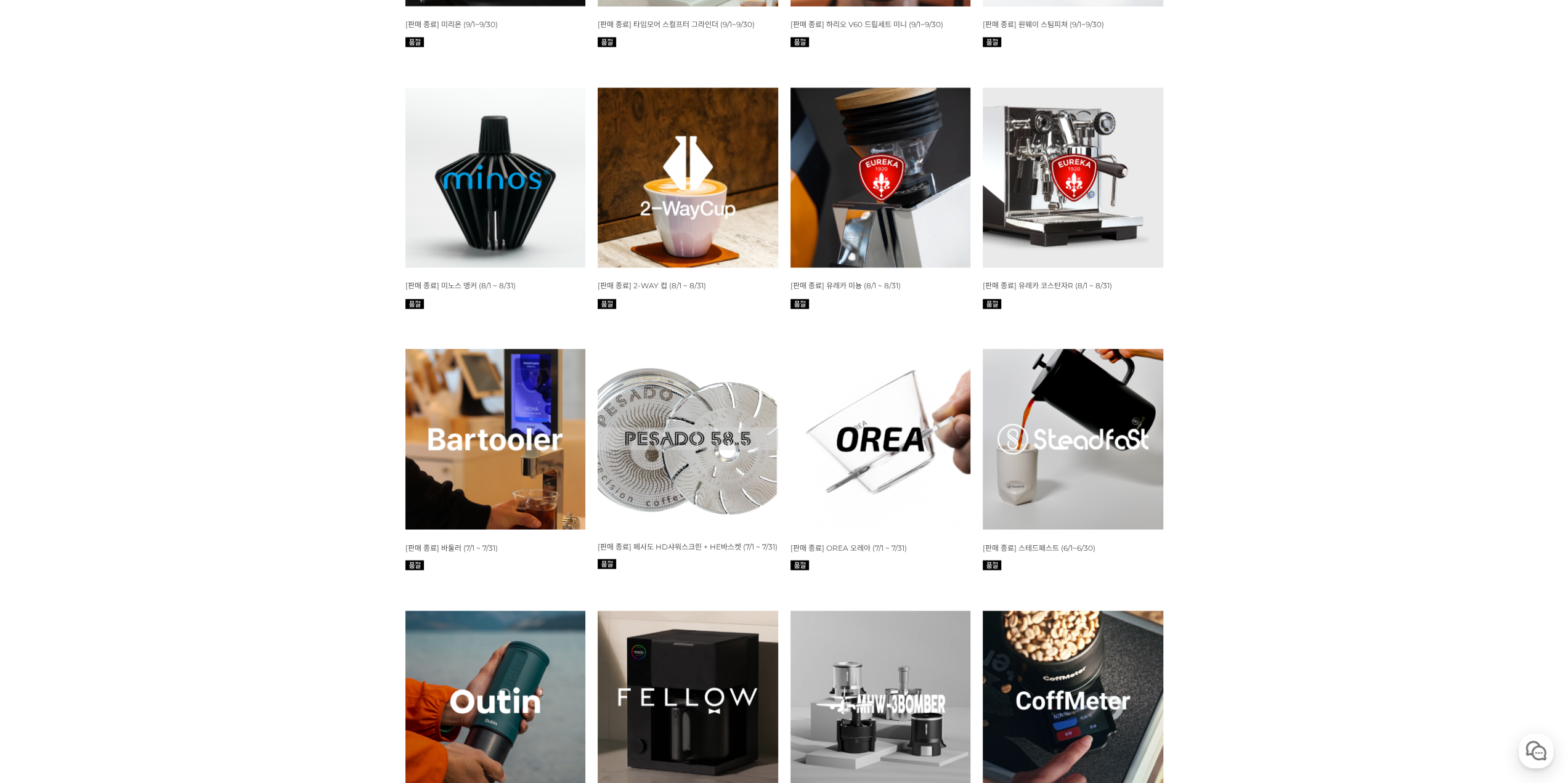
scroll to position [2218, 0]
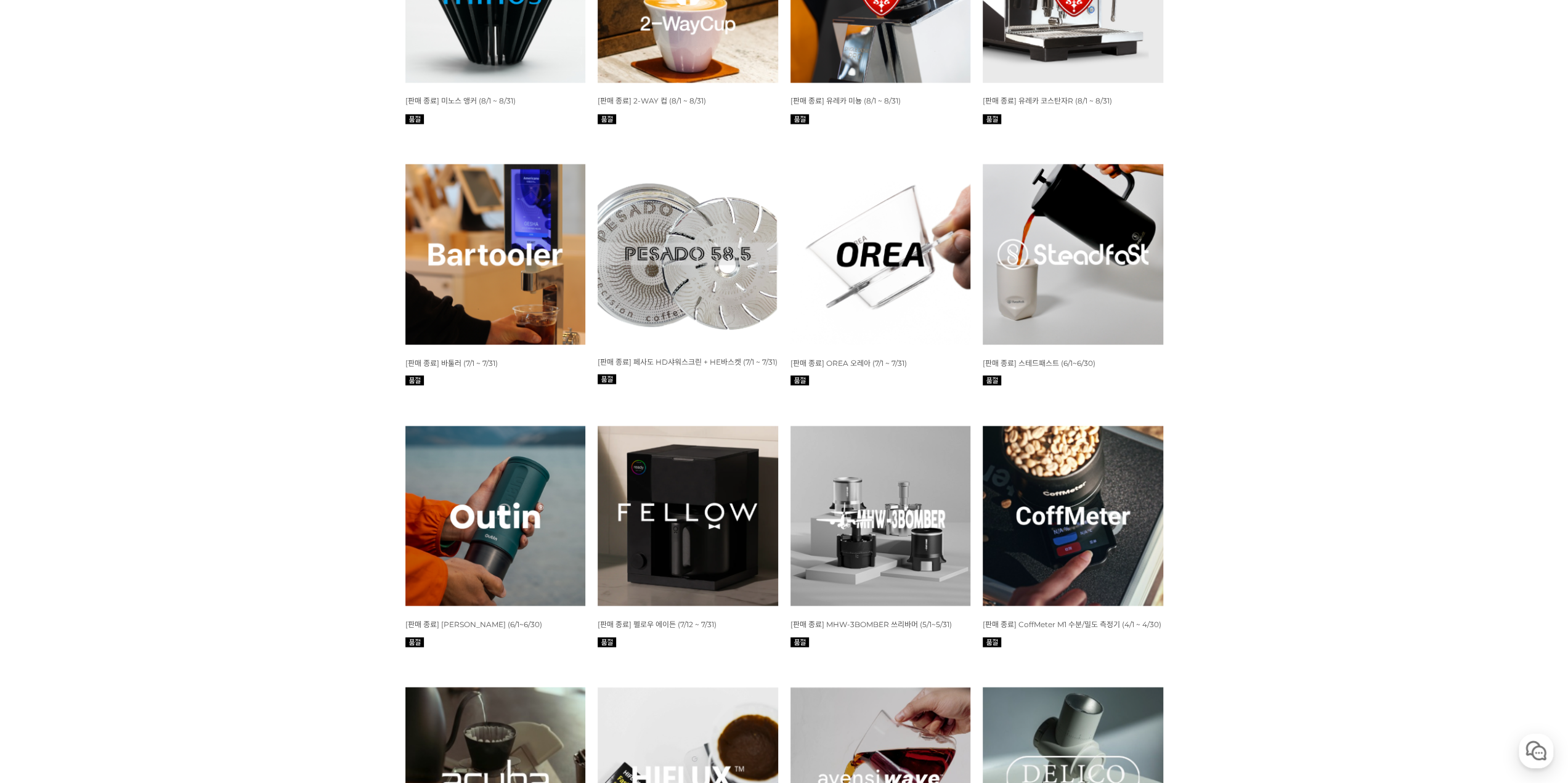
click at [487, 225] on img at bounding box center [496, 254] width 181 height 181
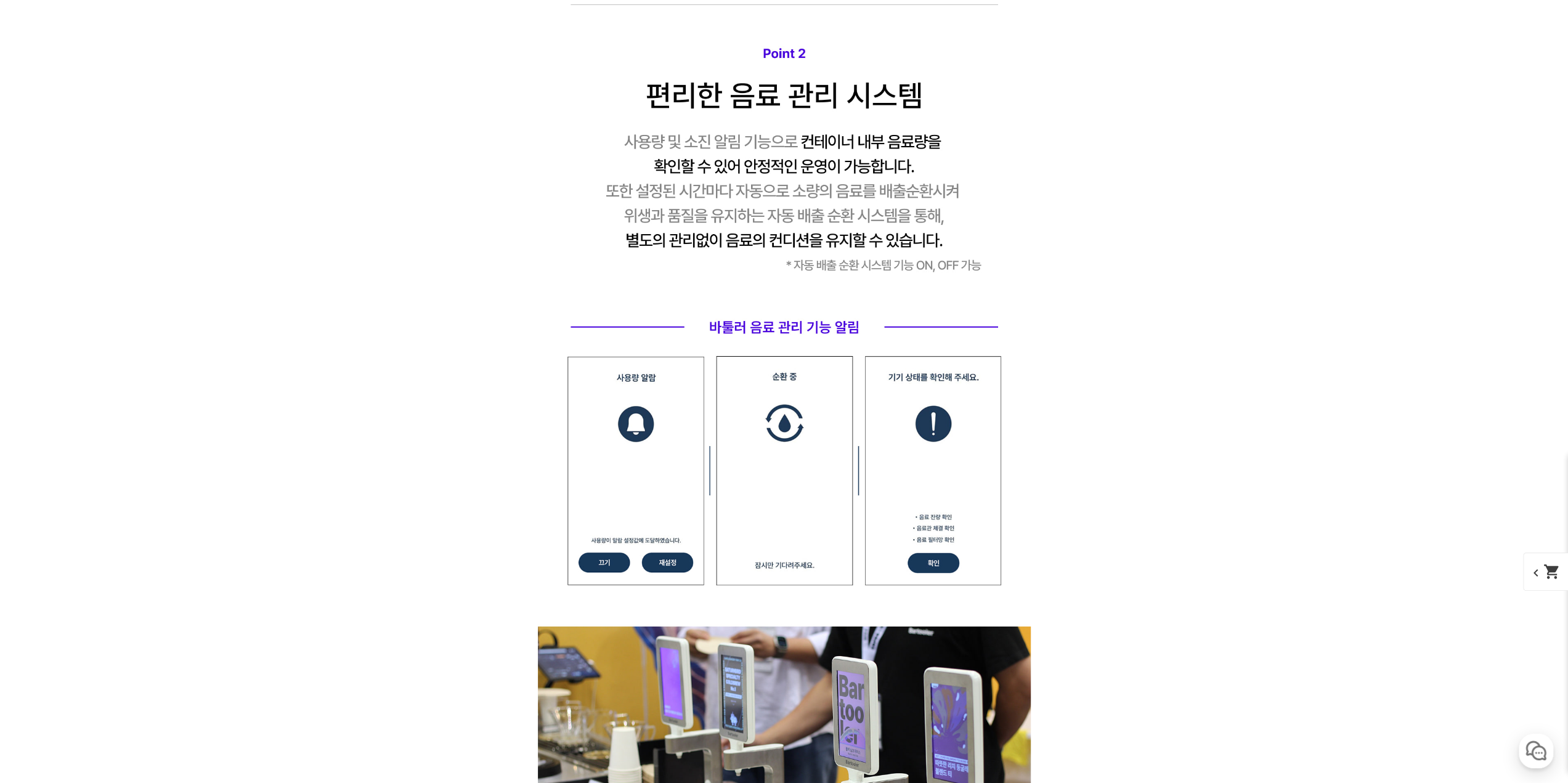
scroll to position [4497, 0]
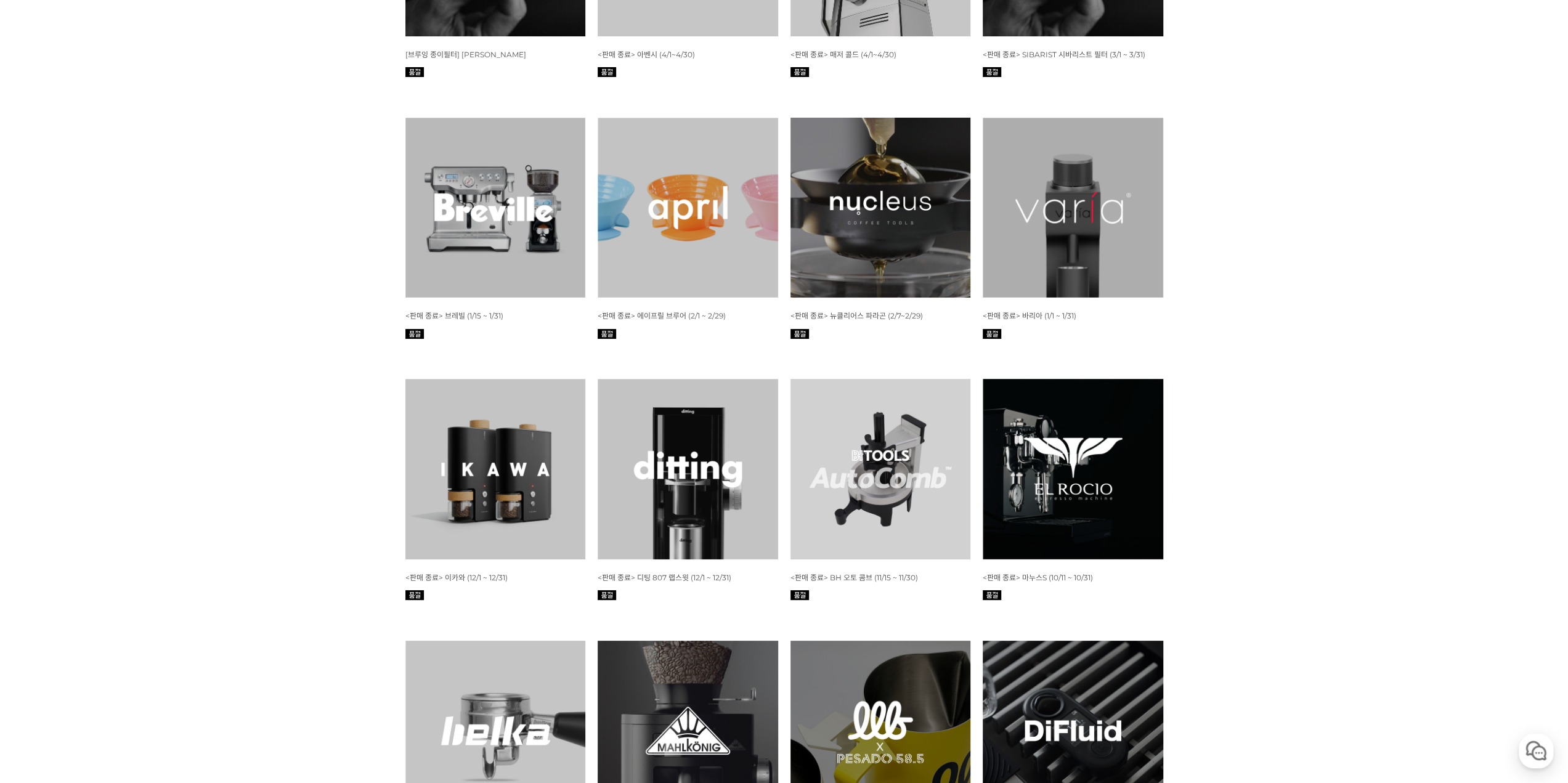
scroll to position [4923, 0]
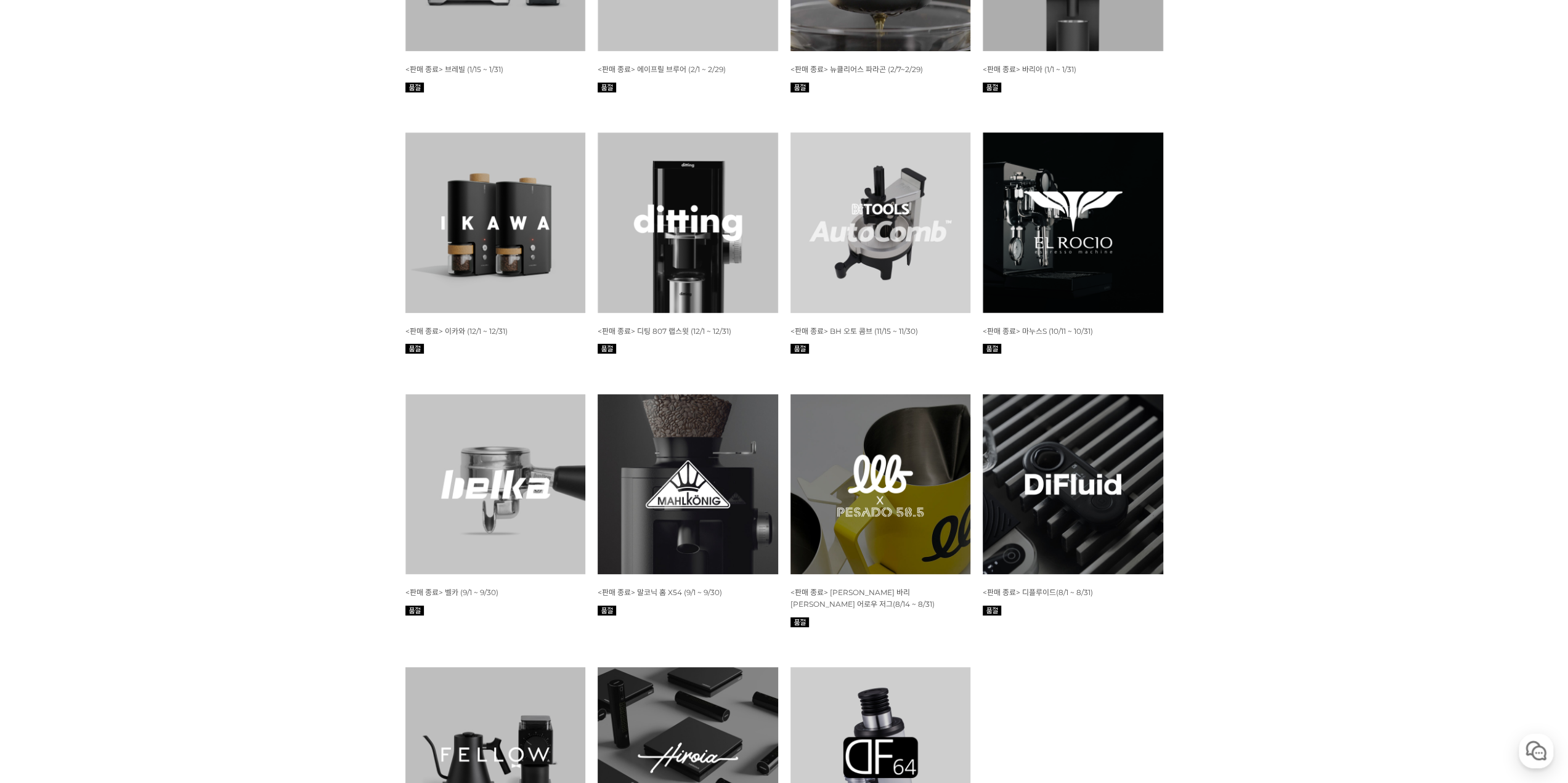
click at [1099, 394] on img at bounding box center [1073, 484] width 181 height 181
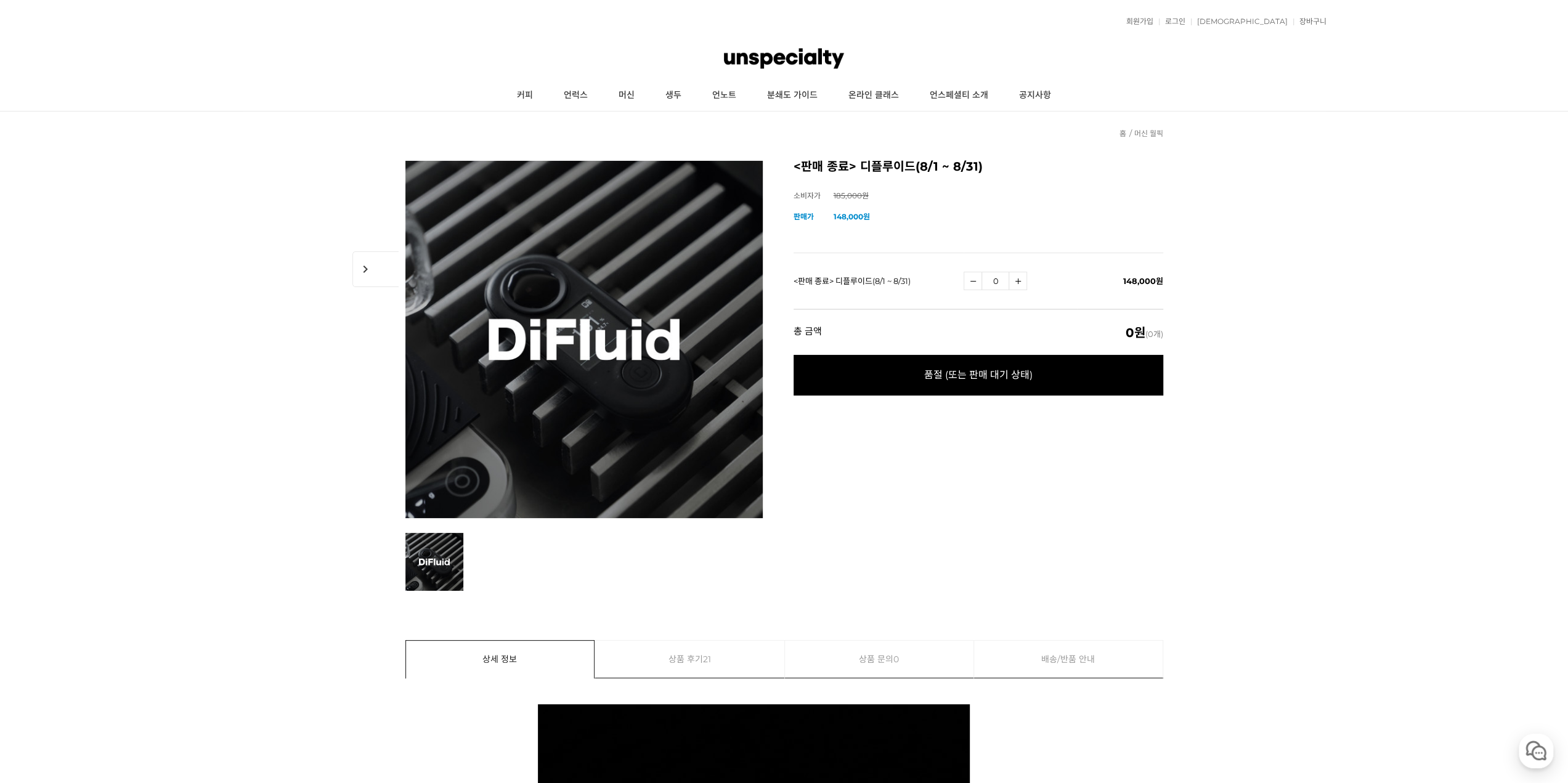
drag, startPoint x: 1076, startPoint y: 386, endPoint x: 1030, endPoint y: -58, distance: 446.4
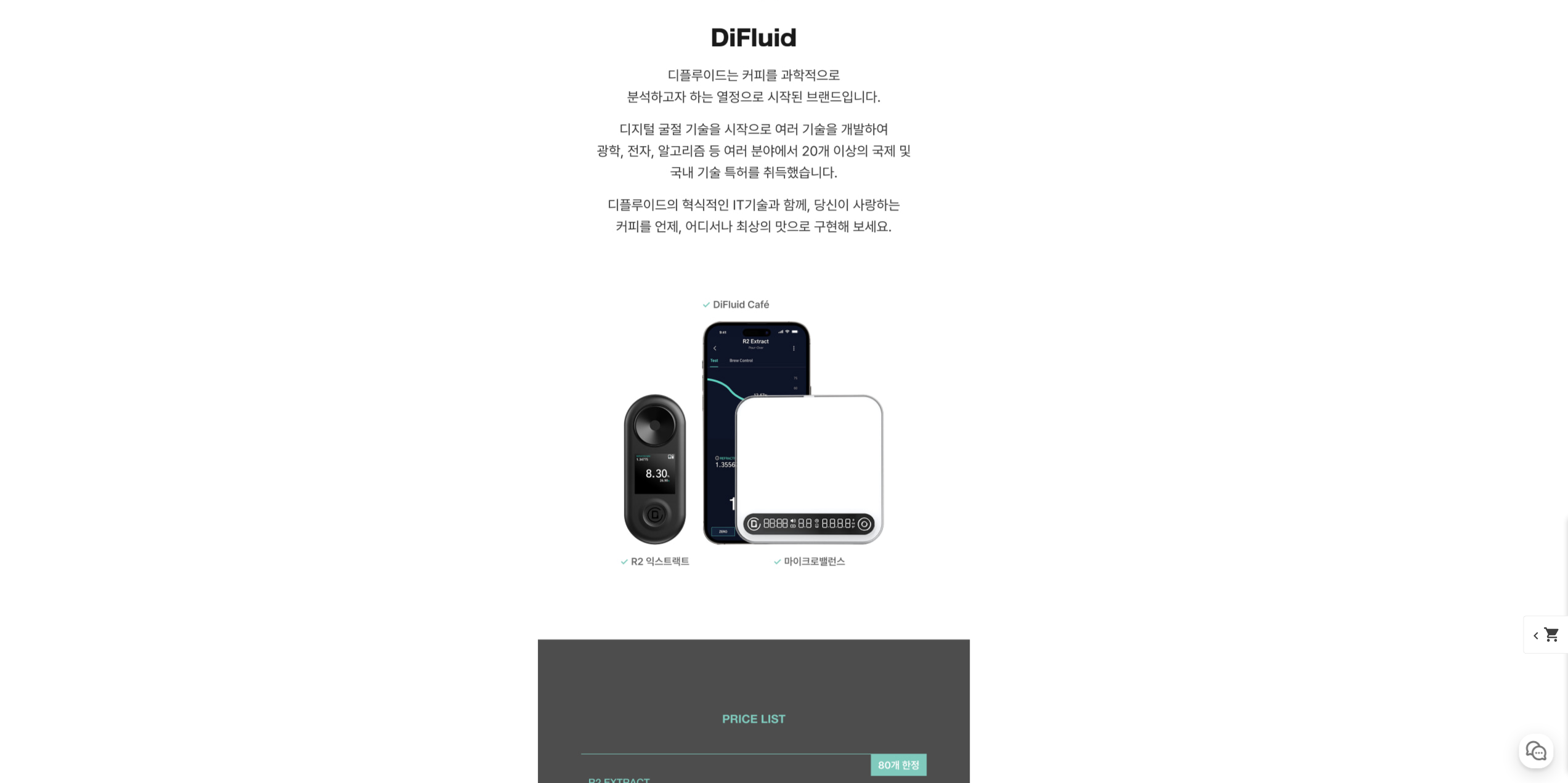
scroll to position [1786, 0]
